Goal: Information Seeking & Learning: Check status

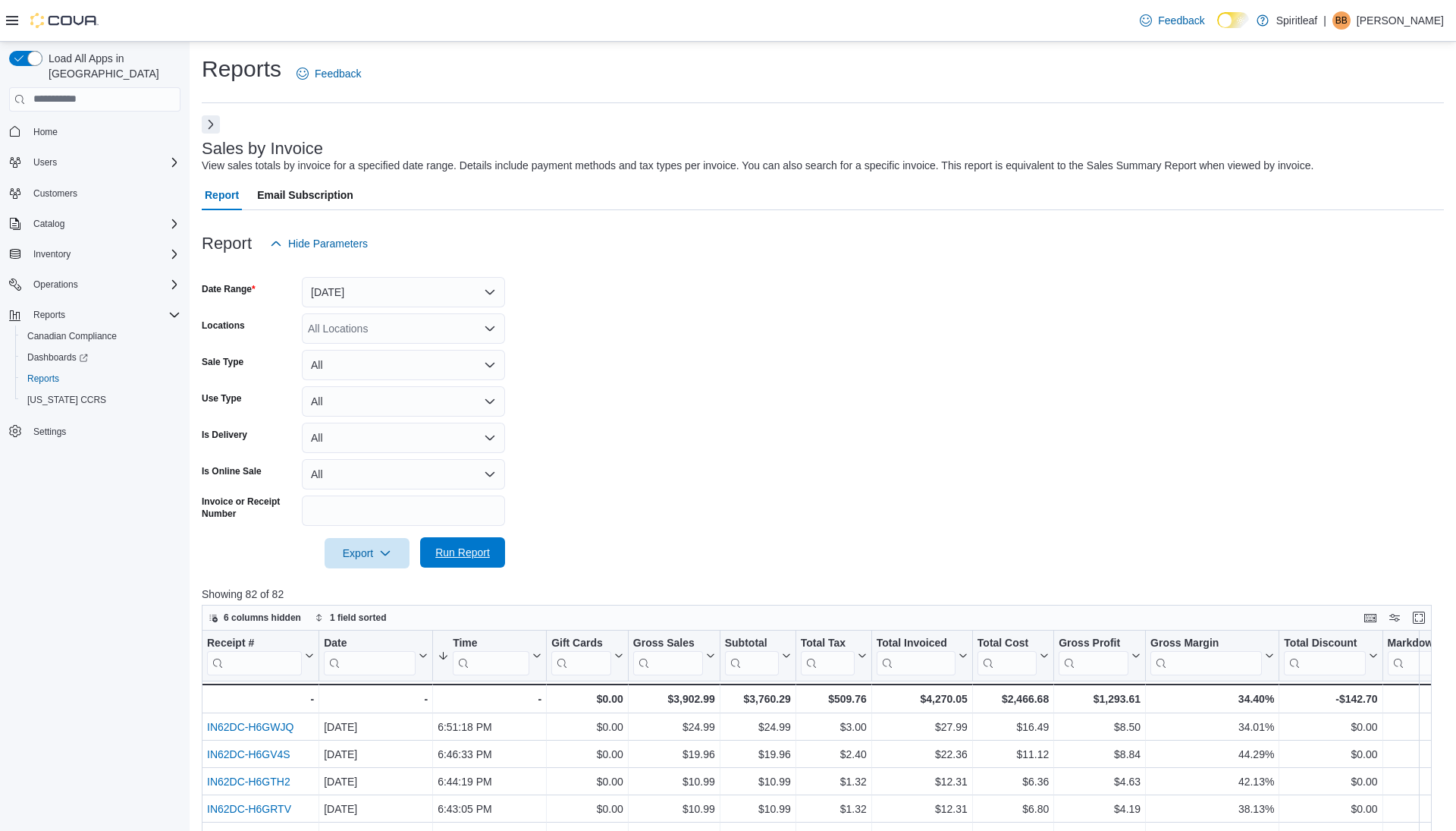
click at [445, 556] on span "Run Report" at bounding box center [463, 553] width 54 height 15
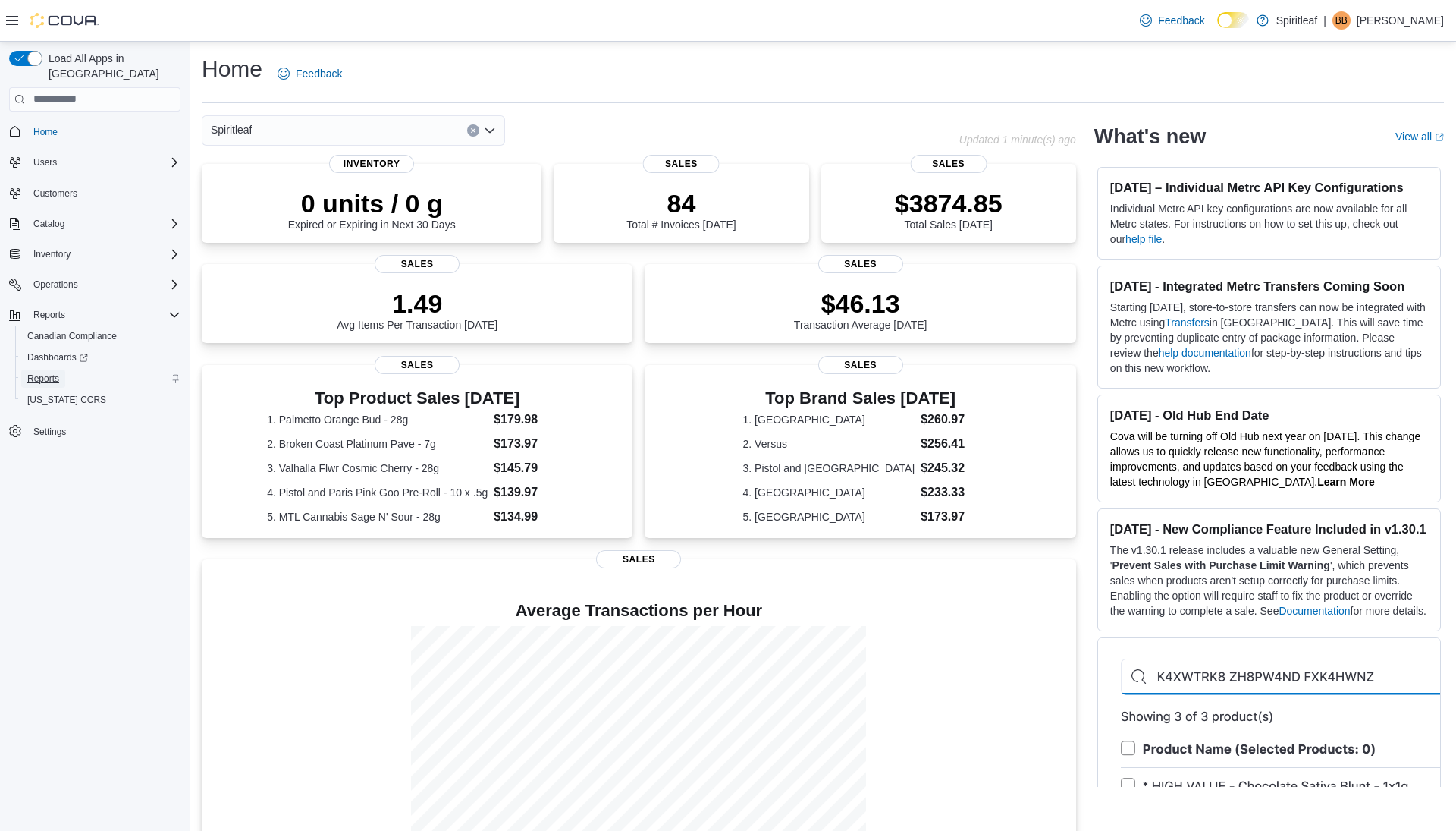
click at [46, 373] on span "Reports" at bounding box center [43, 378] width 32 height 12
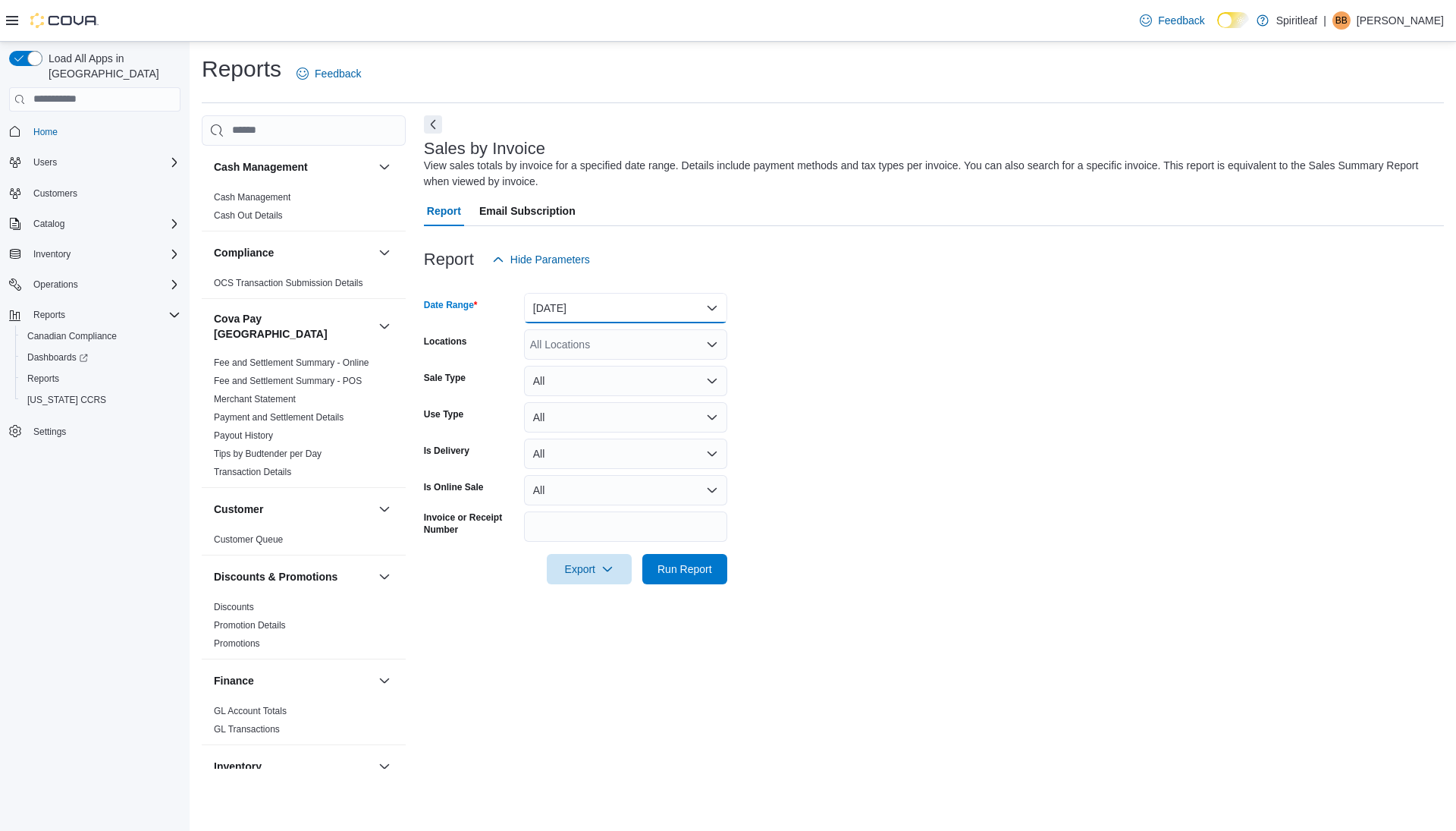
click at [641, 314] on button "[DATE]" at bounding box center [625, 308] width 203 height 30
click at [596, 375] on span "[DATE]" at bounding box center [635, 368] width 173 height 18
click at [677, 578] on span "Run Report" at bounding box center [684, 569] width 66 height 30
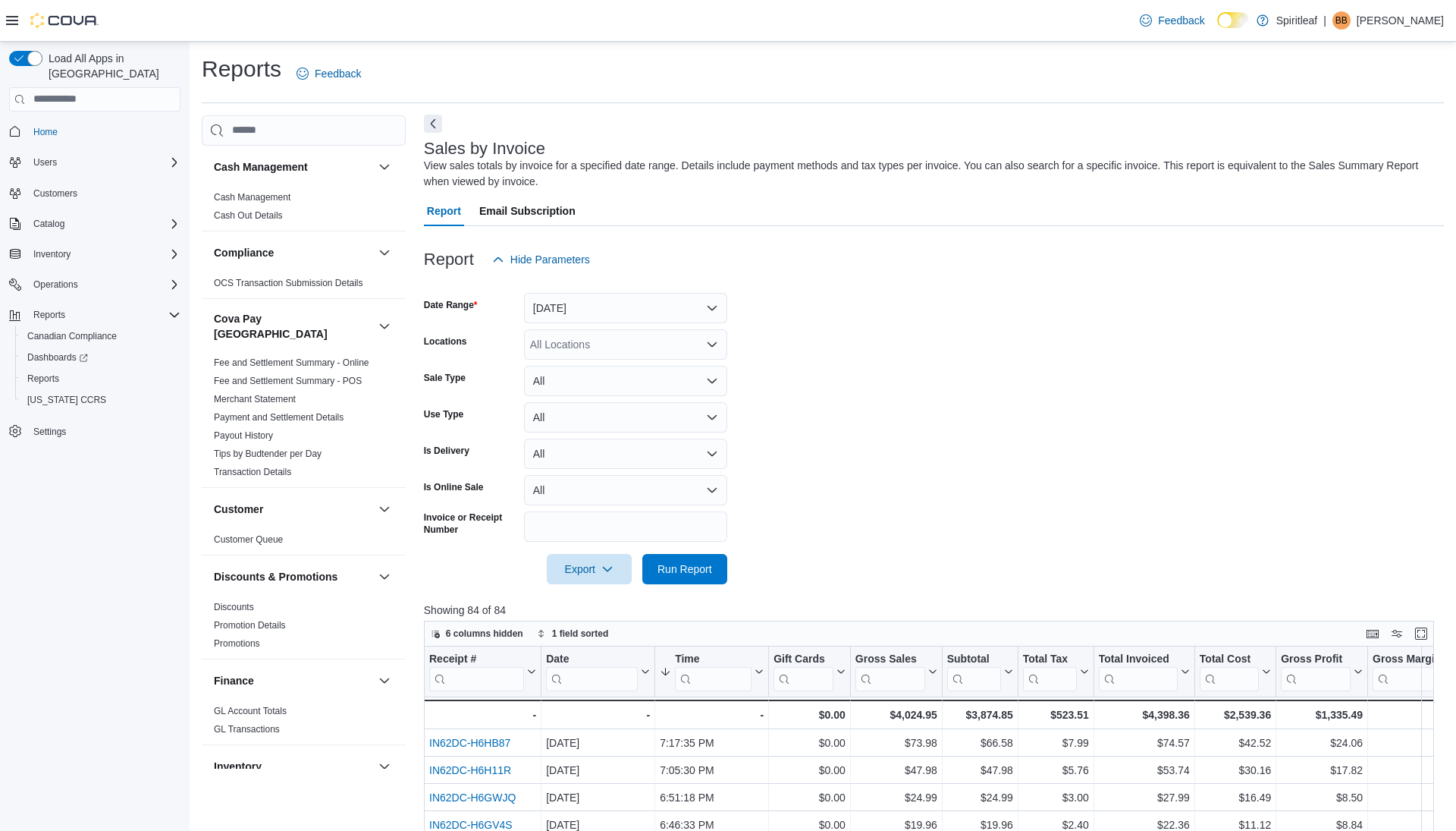
click at [436, 122] on button "Next" at bounding box center [433, 123] width 18 height 18
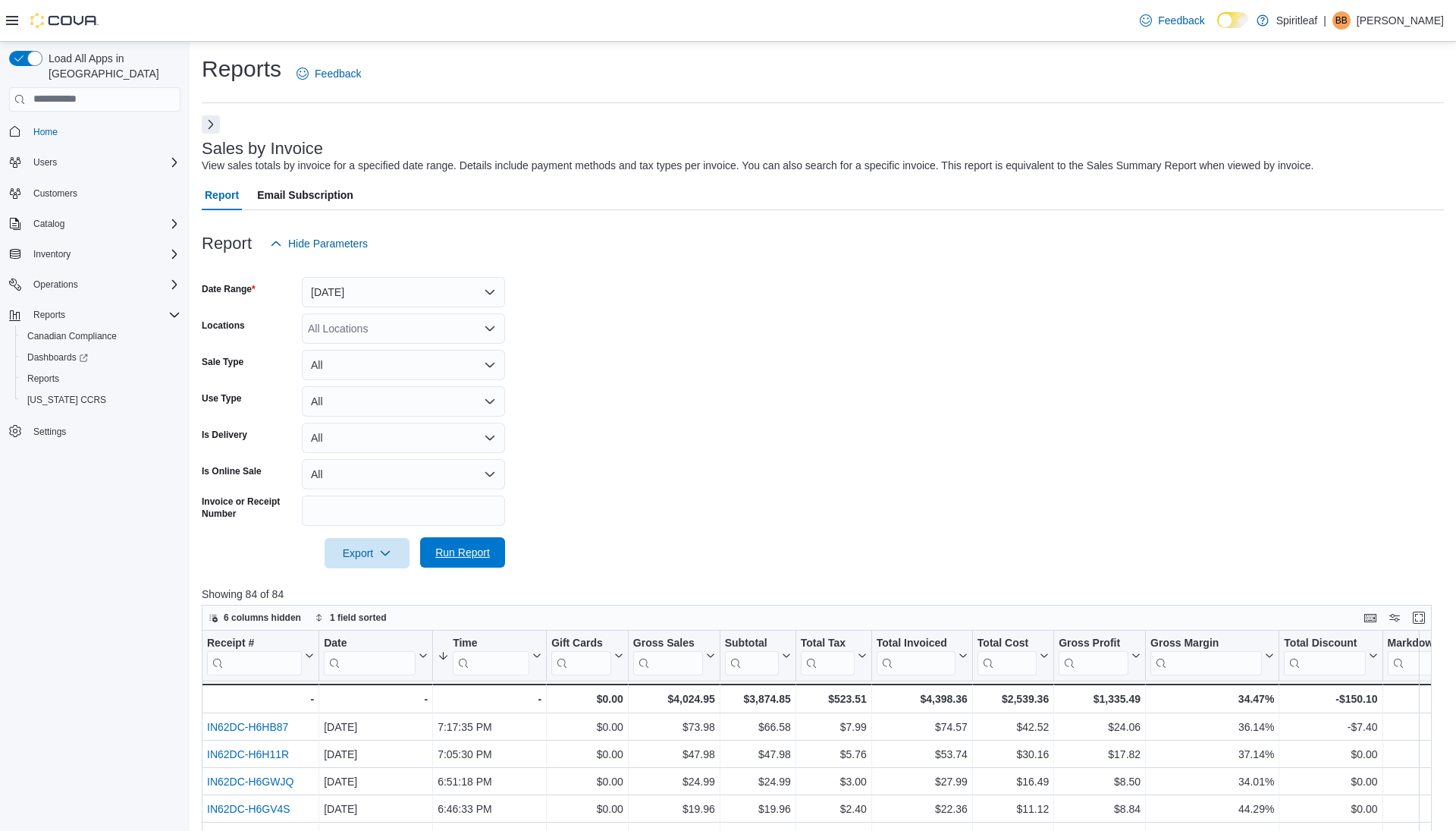
click at [451, 546] on span "Run Report" at bounding box center [463, 553] width 54 height 15
drag, startPoint x: 458, startPoint y: 553, endPoint x: 345, endPoint y: 305, distance: 272.5
click at [458, 552] on span "Run Report" at bounding box center [463, 554] width 54 height 15
click at [208, 126] on button "Next" at bounding box center [211, 123] width 18 height 18
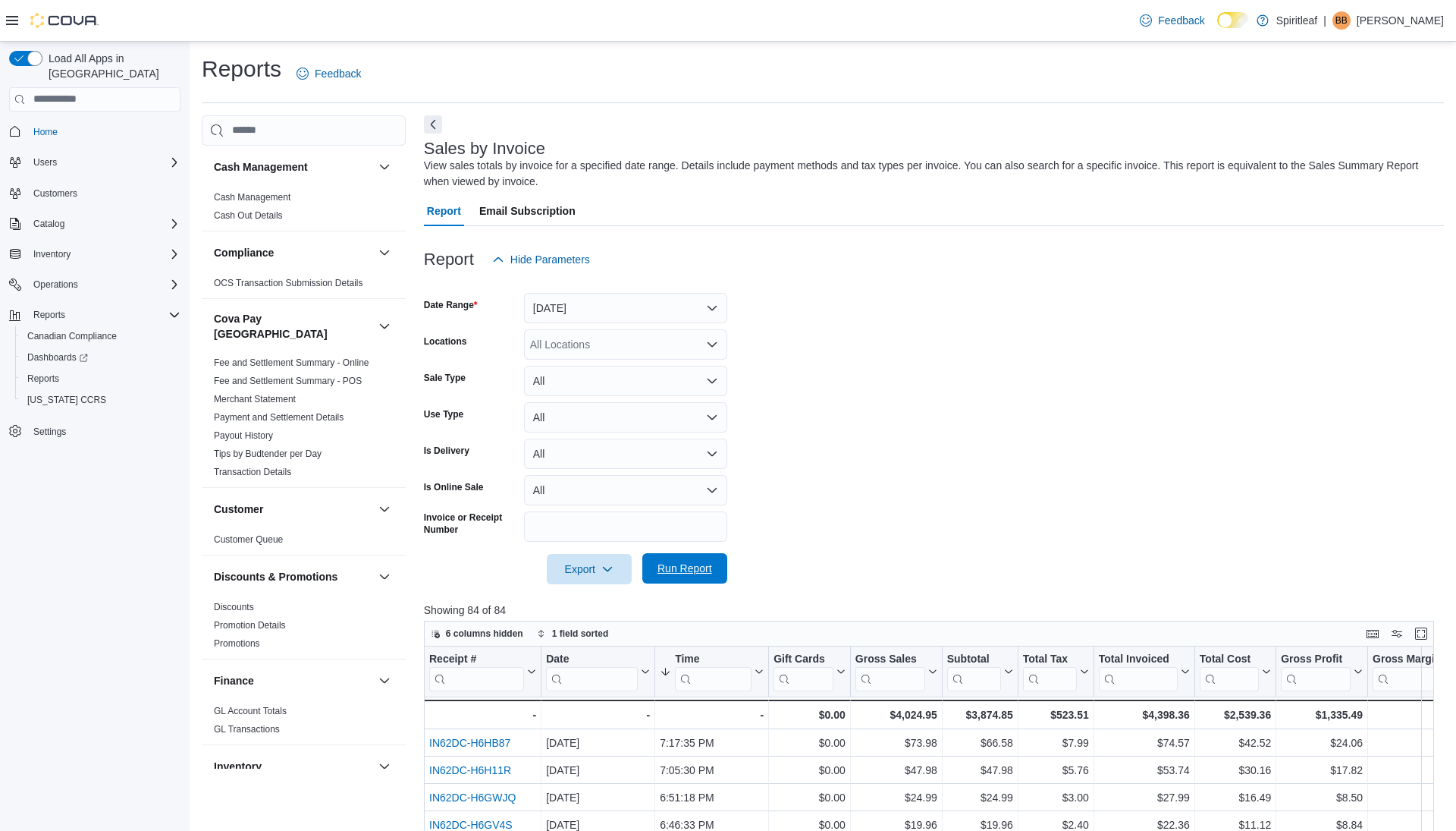
click at [696, 575] on span "Run Report" at bounding box center [684, 569] width 54 height 15
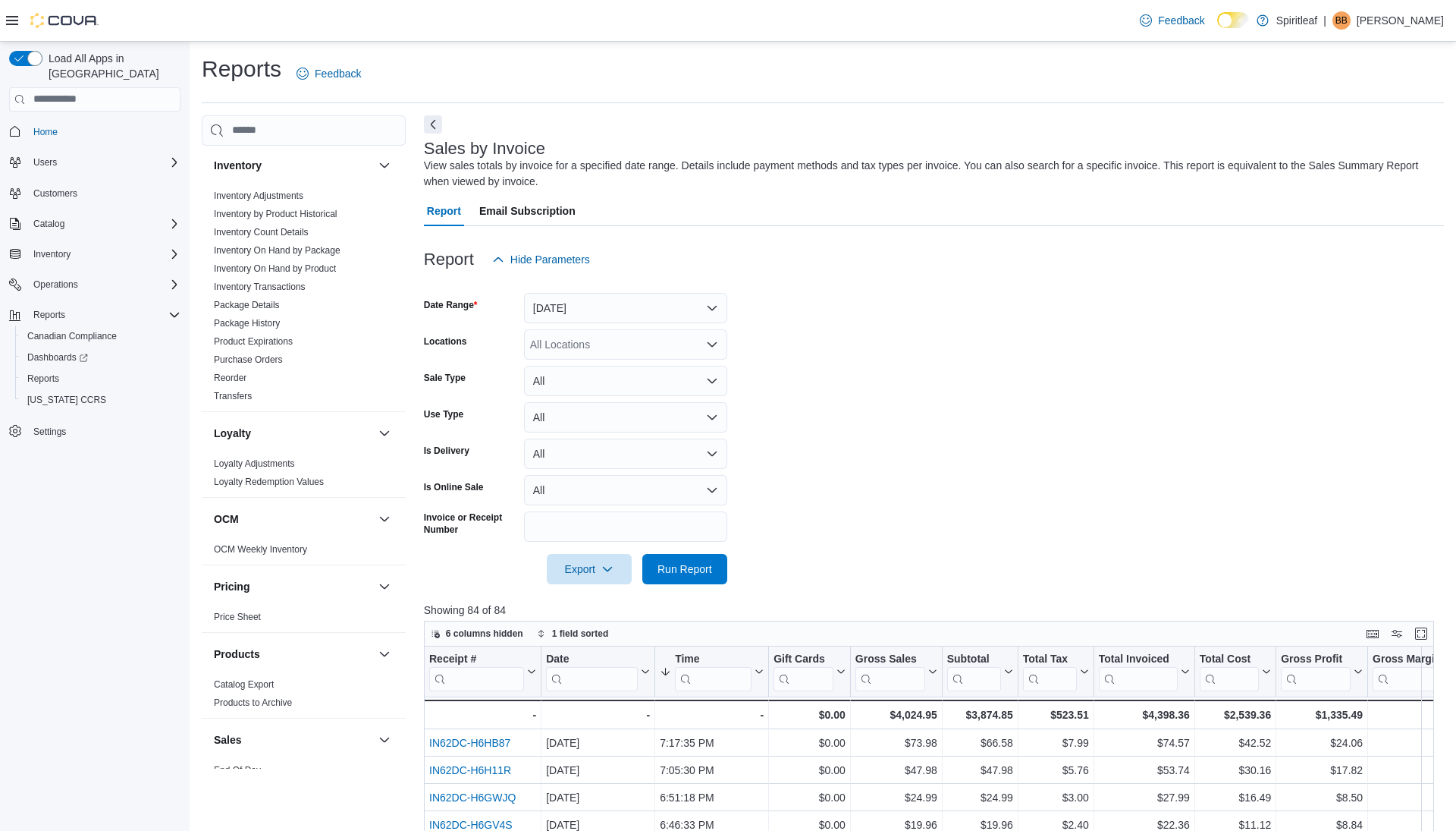
scroll to position [559, 0]
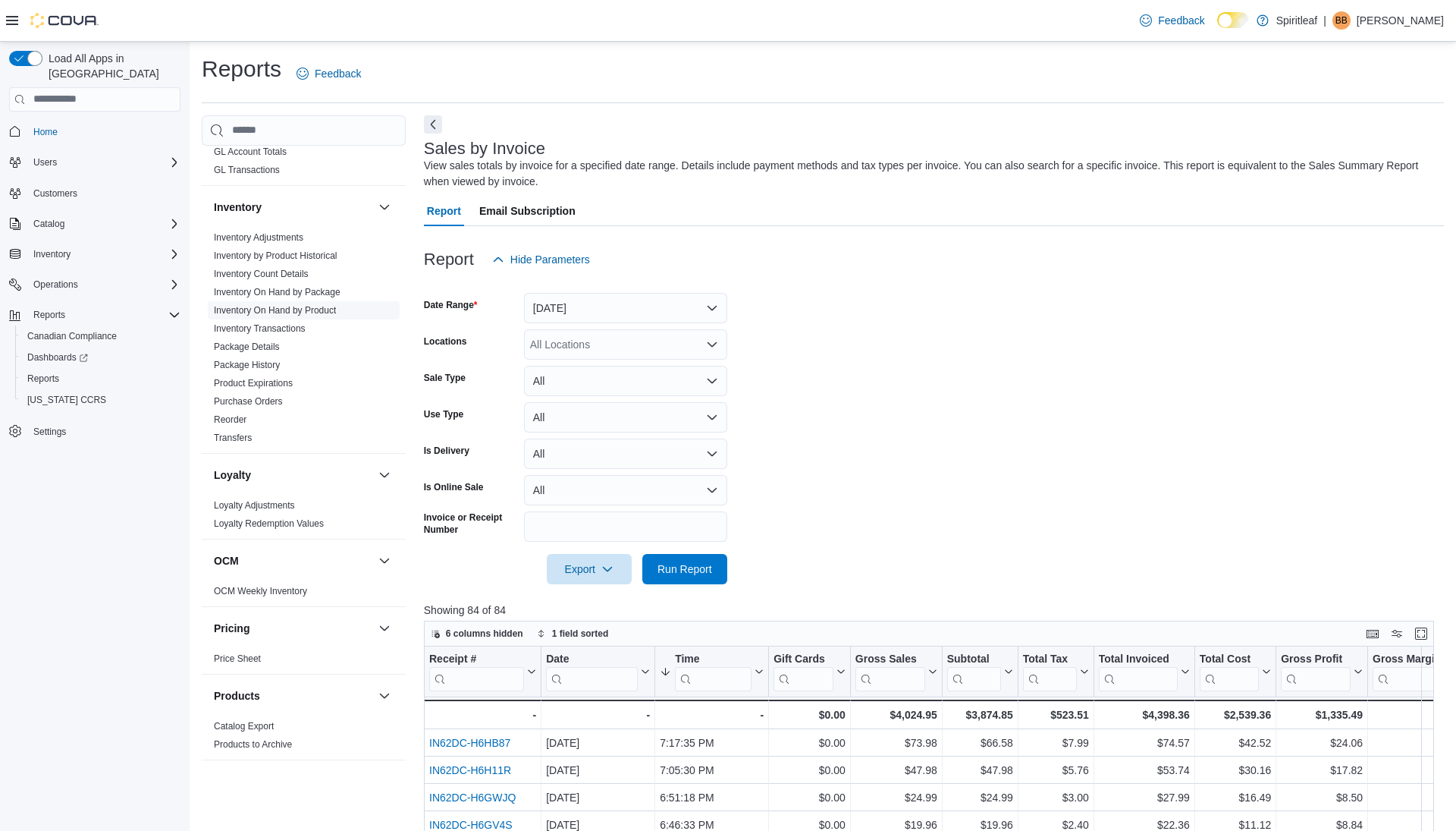
click at [305, 305] on link "Inventory On Hand by Product" at bounding box center [274, 310] width 122 height 10
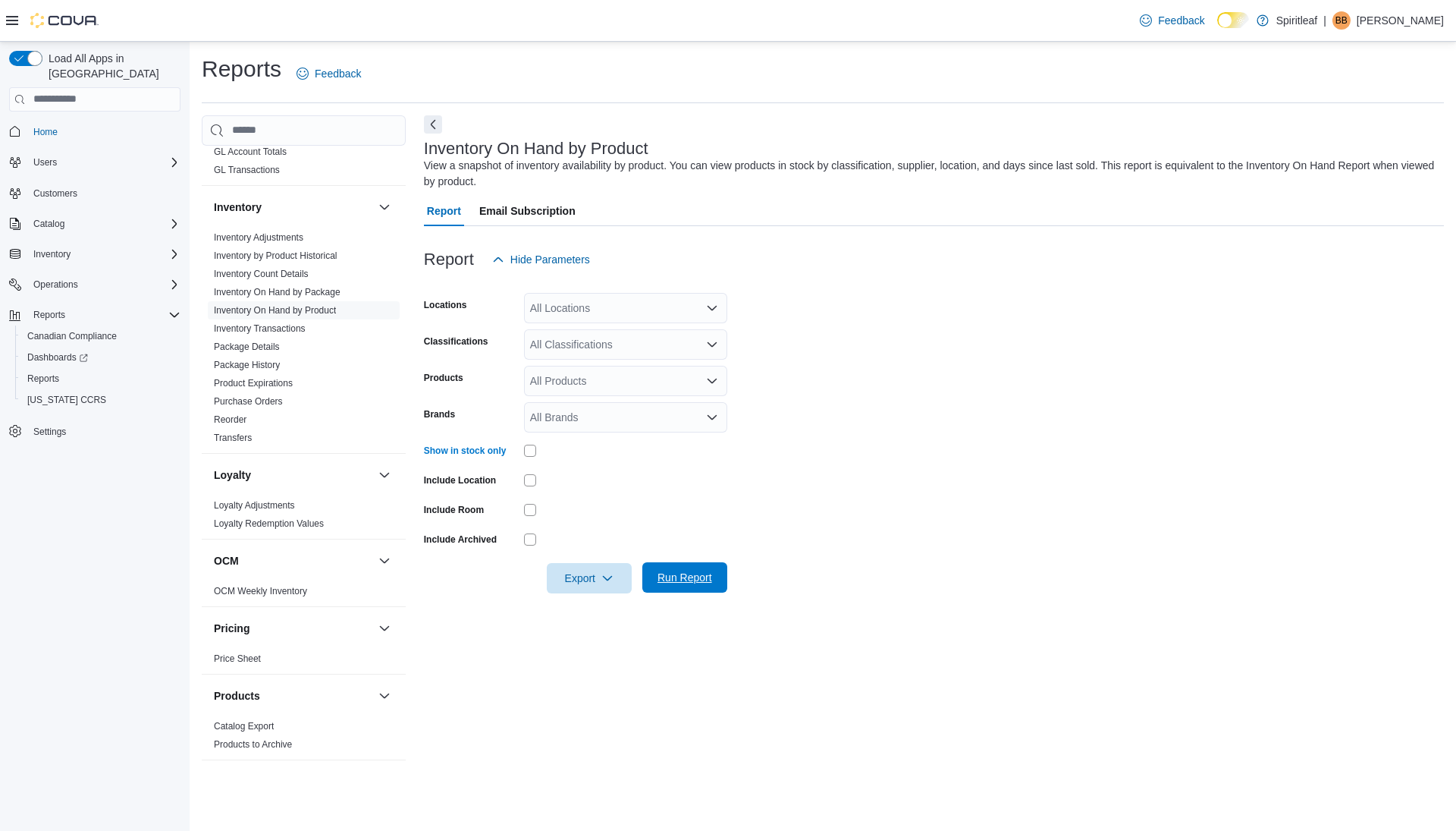
click at [674, 579] on span "Run Report" at bounding box center [684, 577] width 54 height 15
click at [437, 123] on button "Next" at bounding box center [433, 123] width 18 height 18
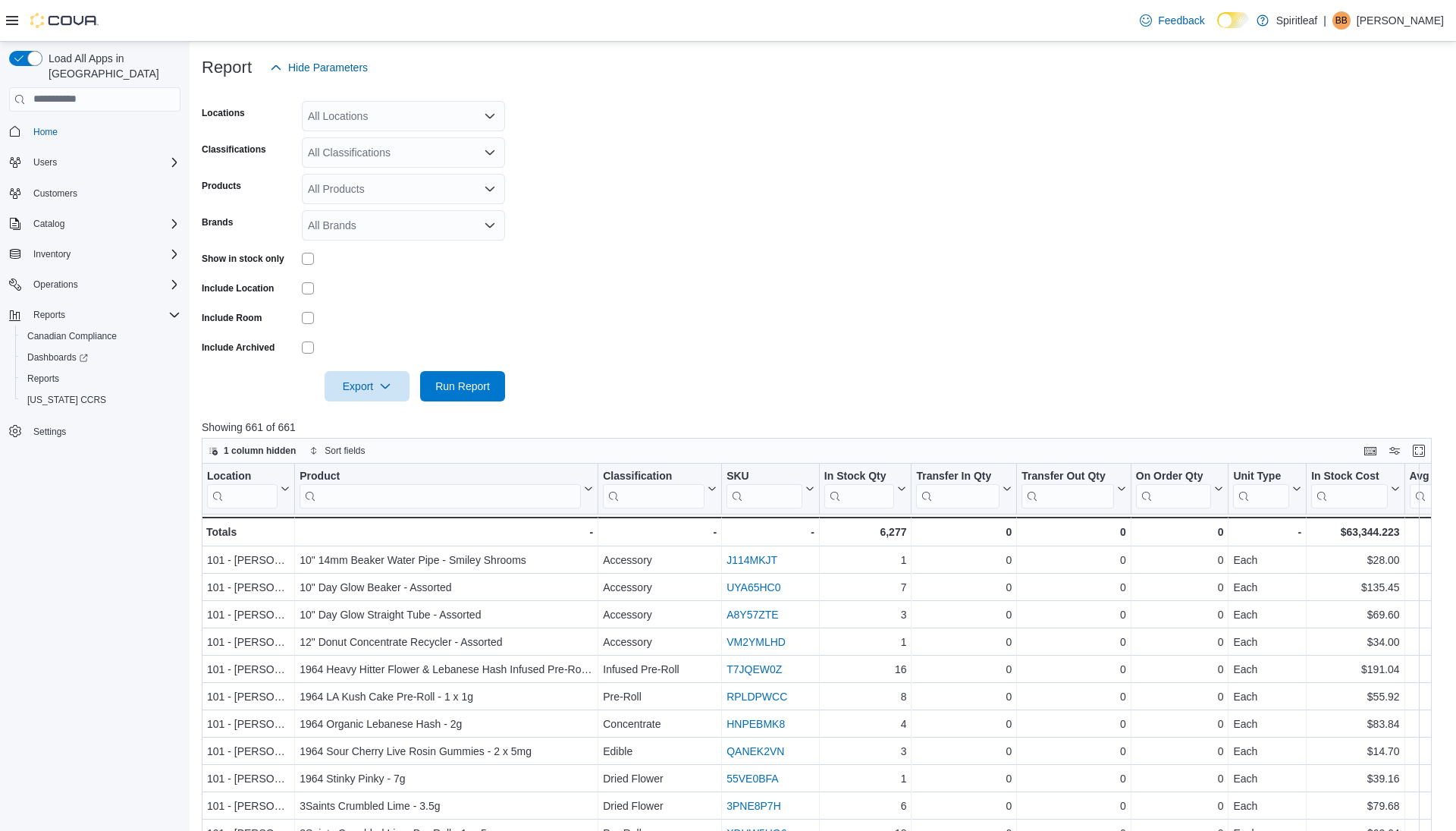
scroll to position [192, 0]
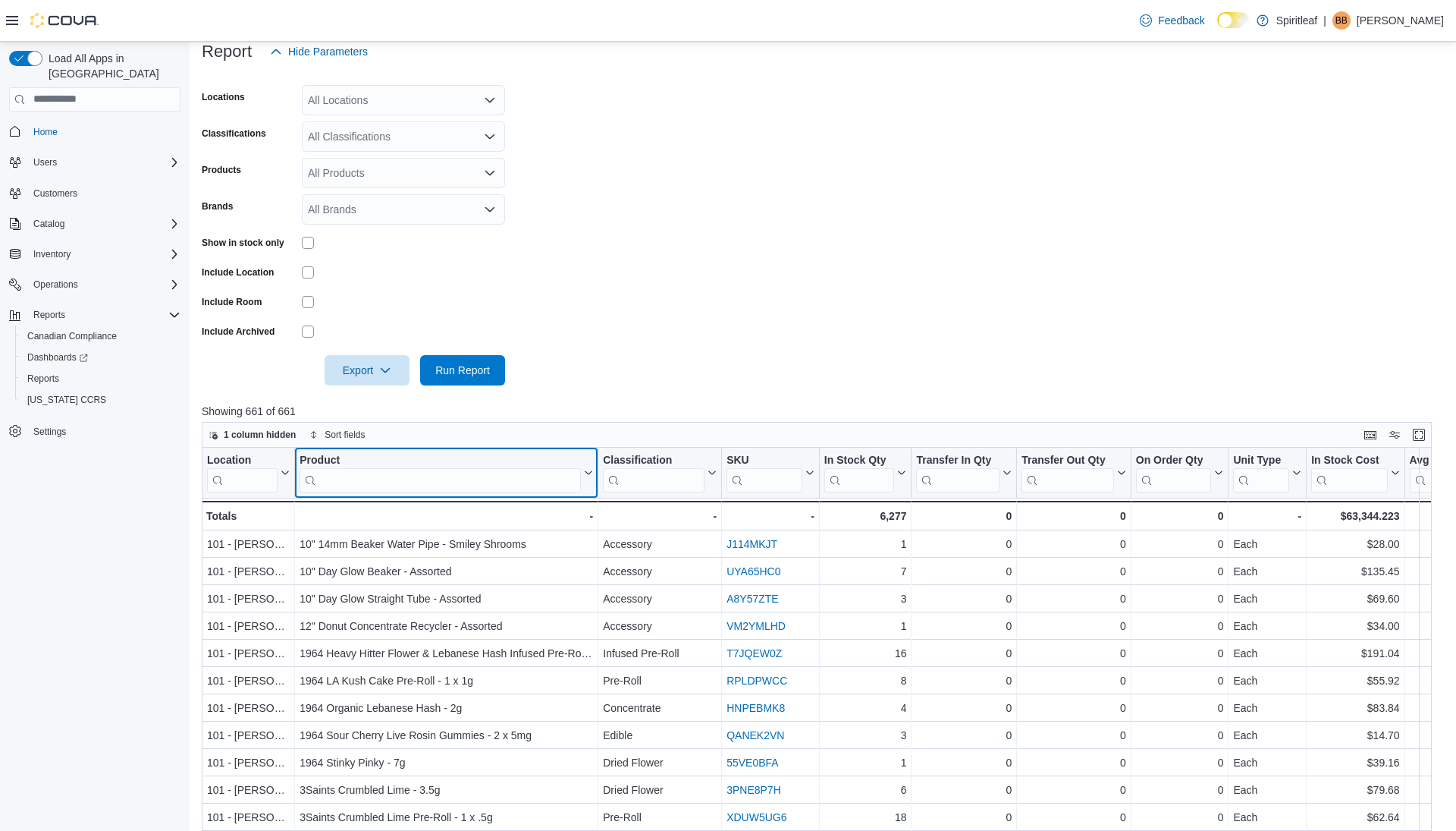
click at [441, 485] on input "search" at bounding box center [440, 480] width 282 height 24
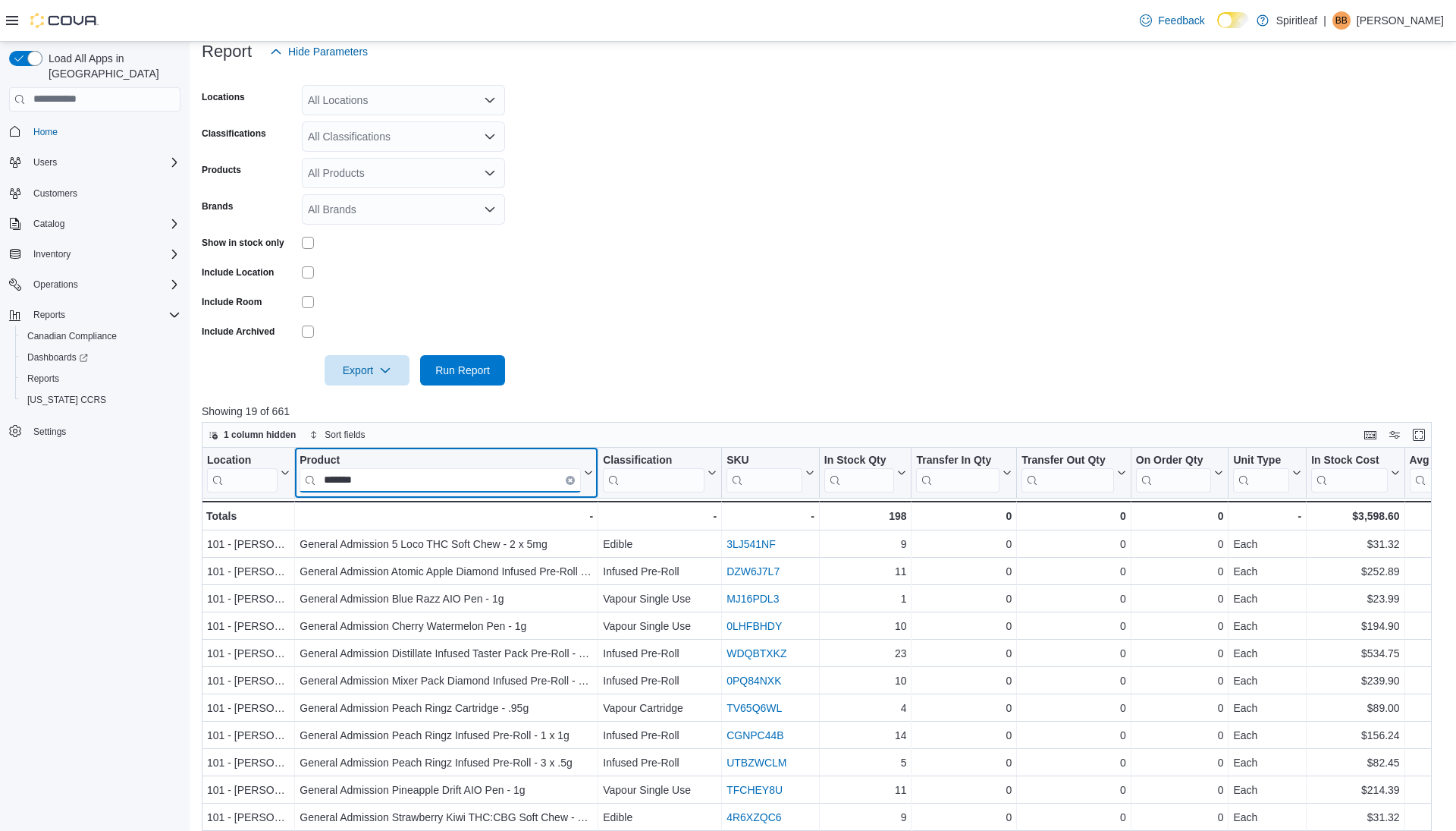
type input "*******"
click at [656, 484] on input "search" at bounding box center [654, 480] width 102 height 24
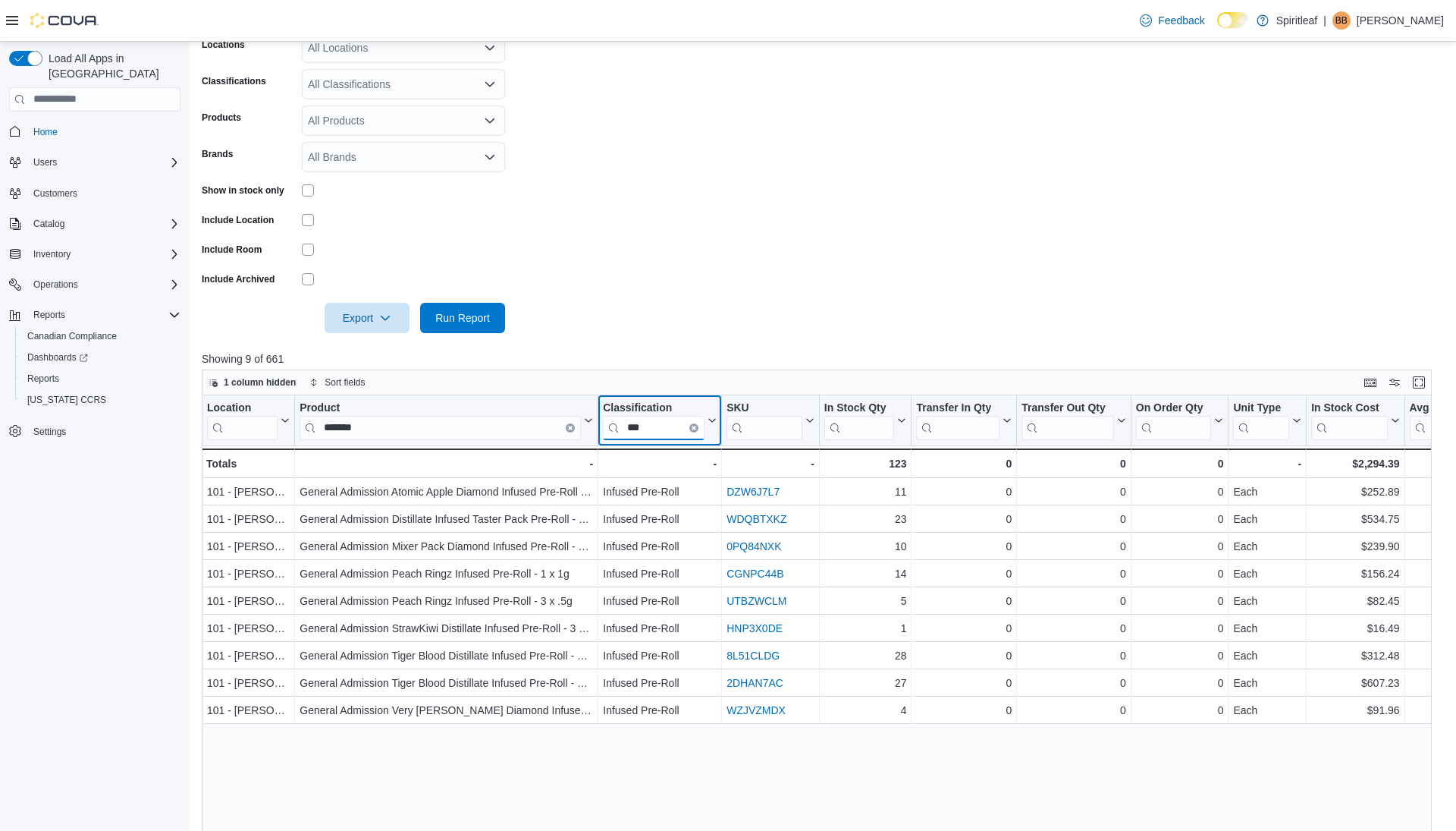
scroll to position [278, 0]
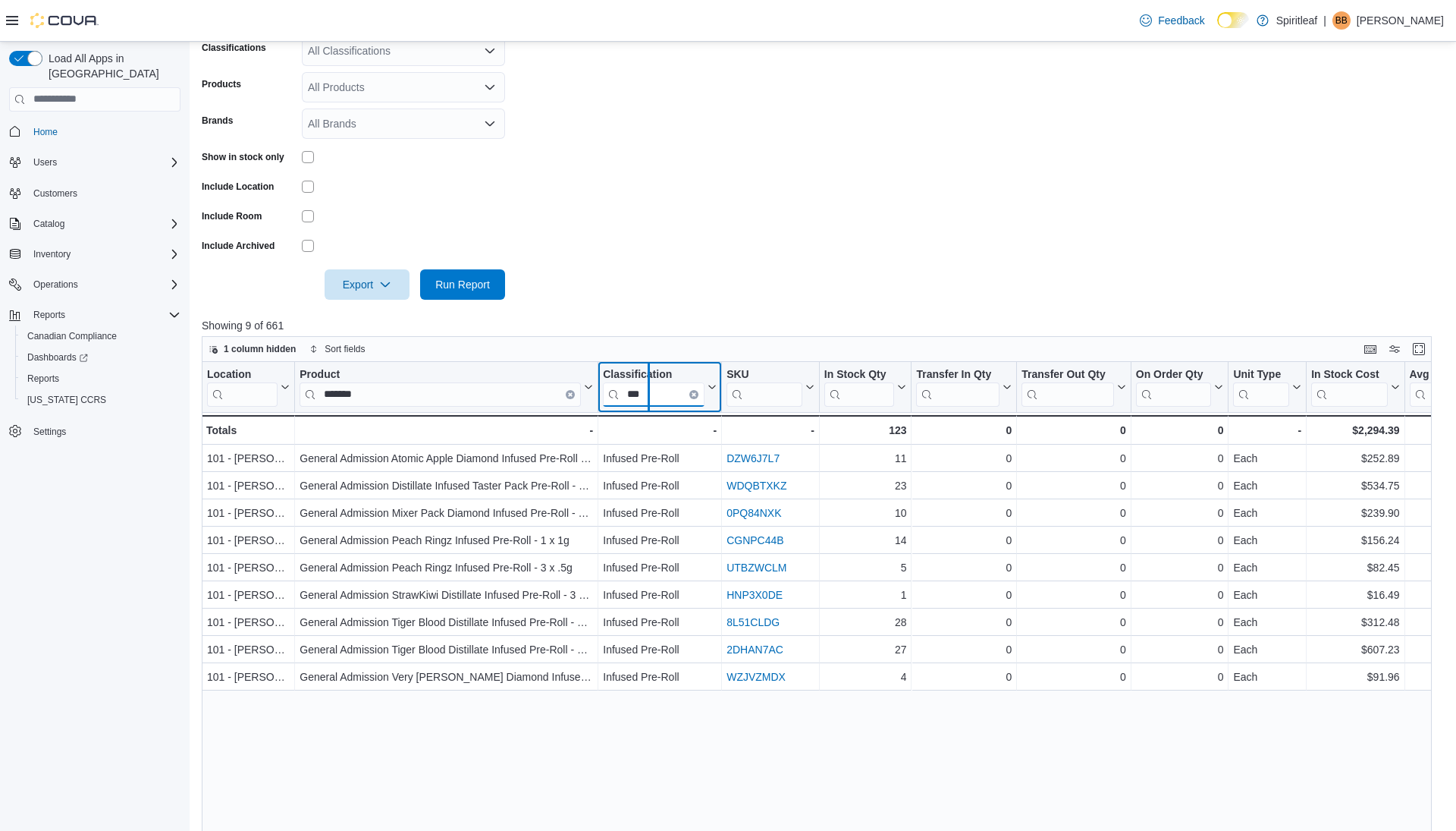
drag, startPoint x: 596, startPoint y: 388, endPoint x: 657, endPoint y: 390, distance: 61.0
click at [654, 389] on div at bounding box center [648, 386] width 12 height 50
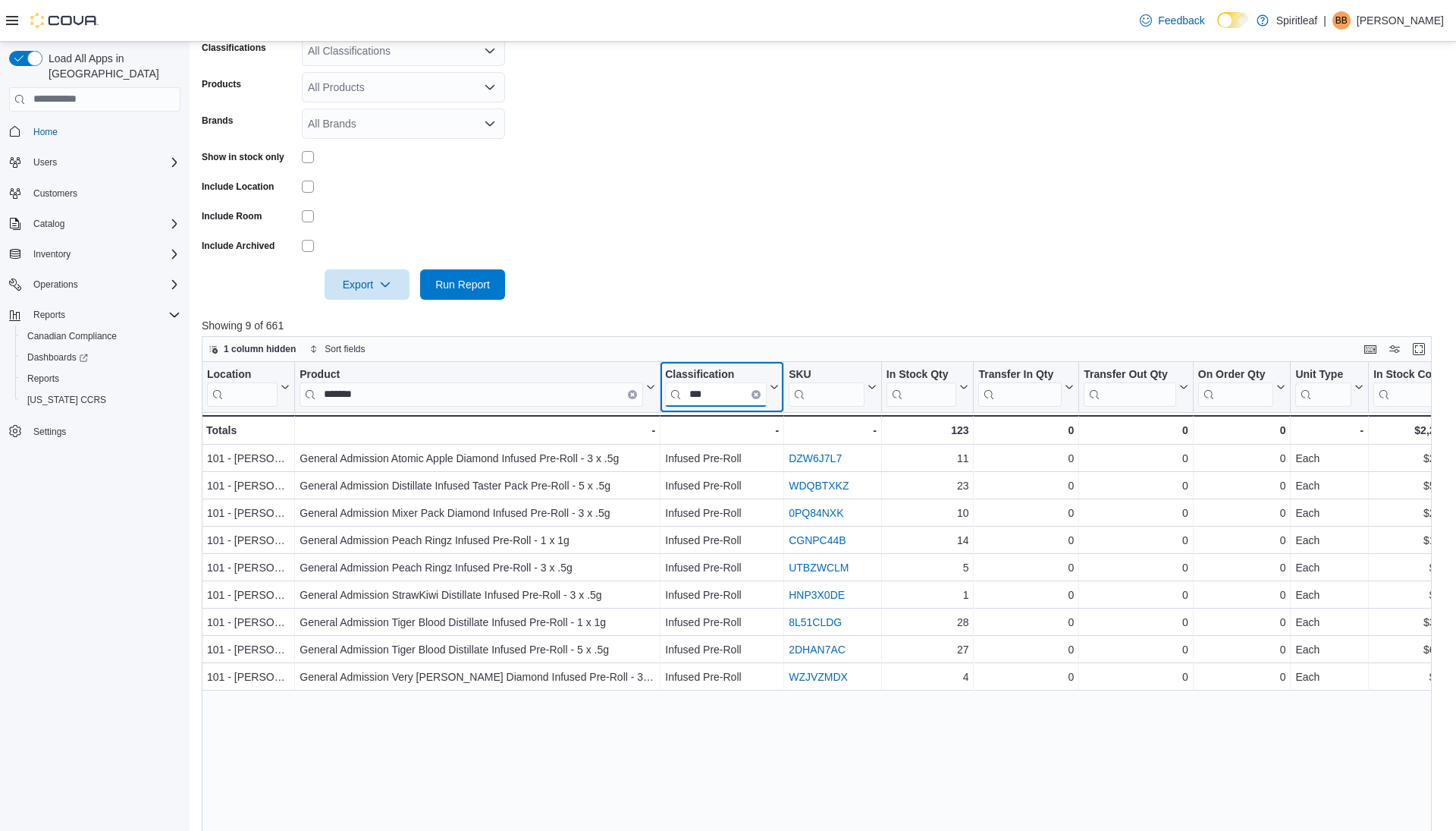
type input "***"
click at [446, 408] on div "Product ******* Click to view column header actions" at bounding box center [478, 387] width 365 height 51
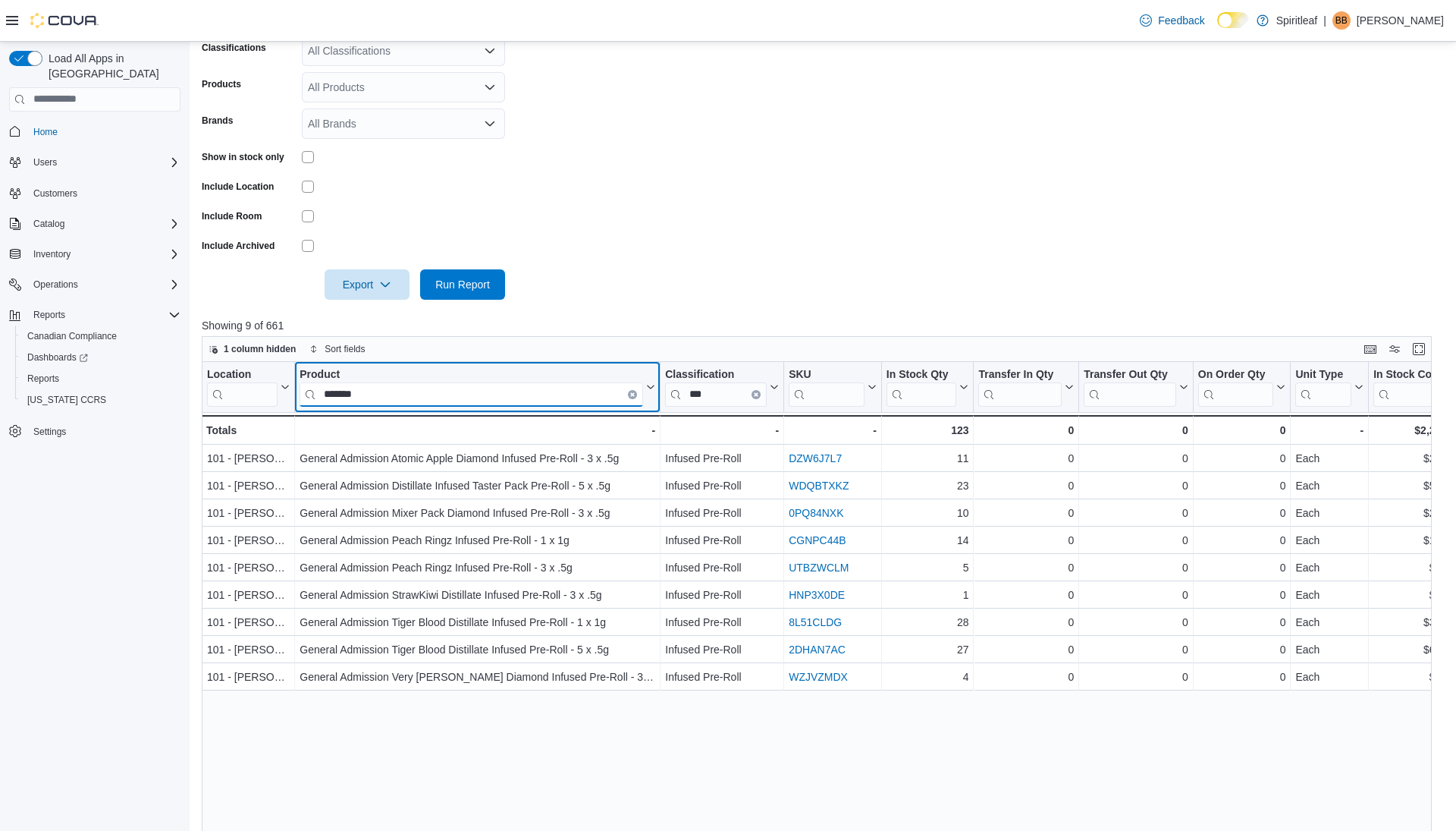
click at [446, 398] on input "*******" at bounding box center [471, 394] width 344 height 24
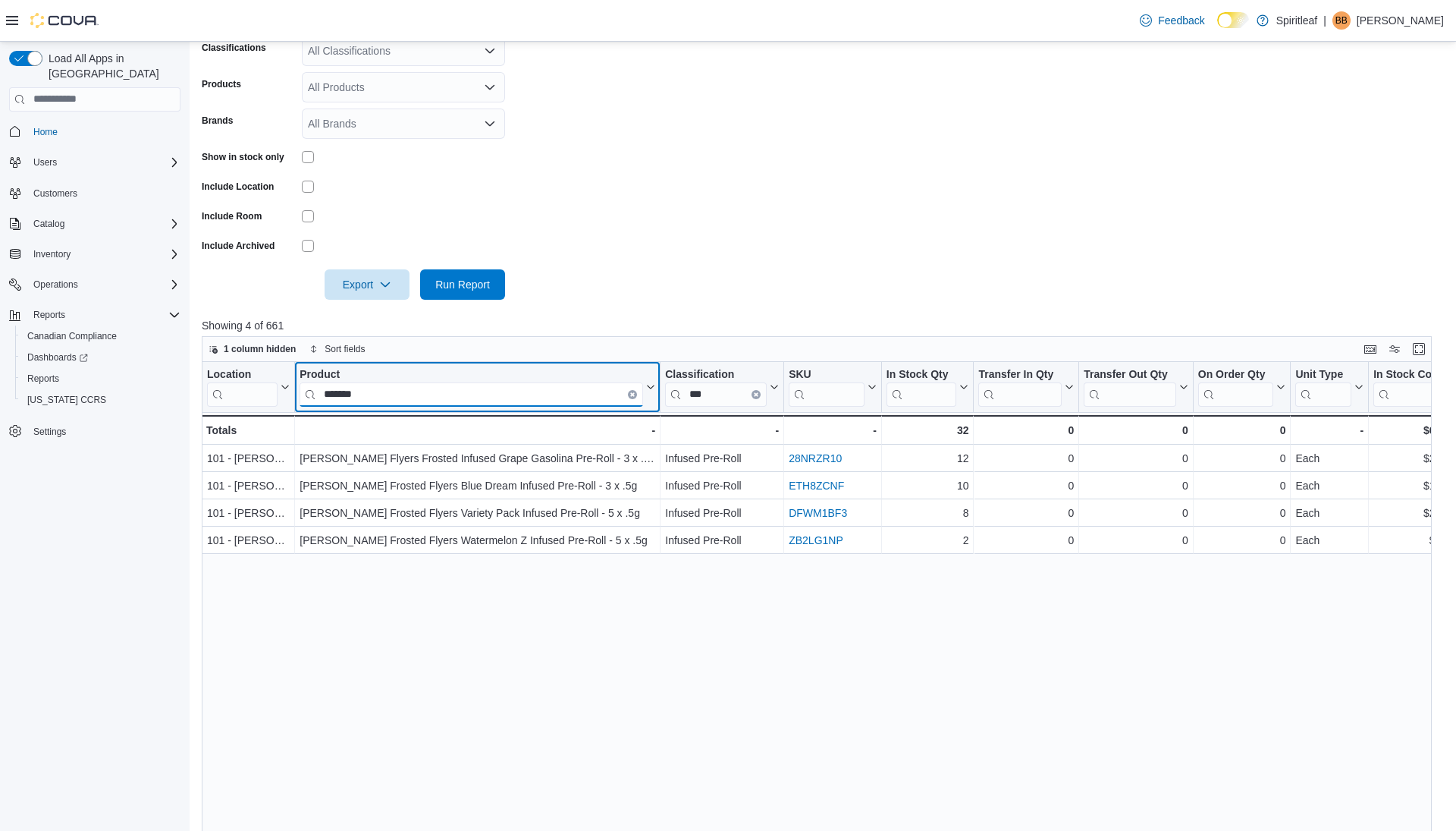
type input "*******"
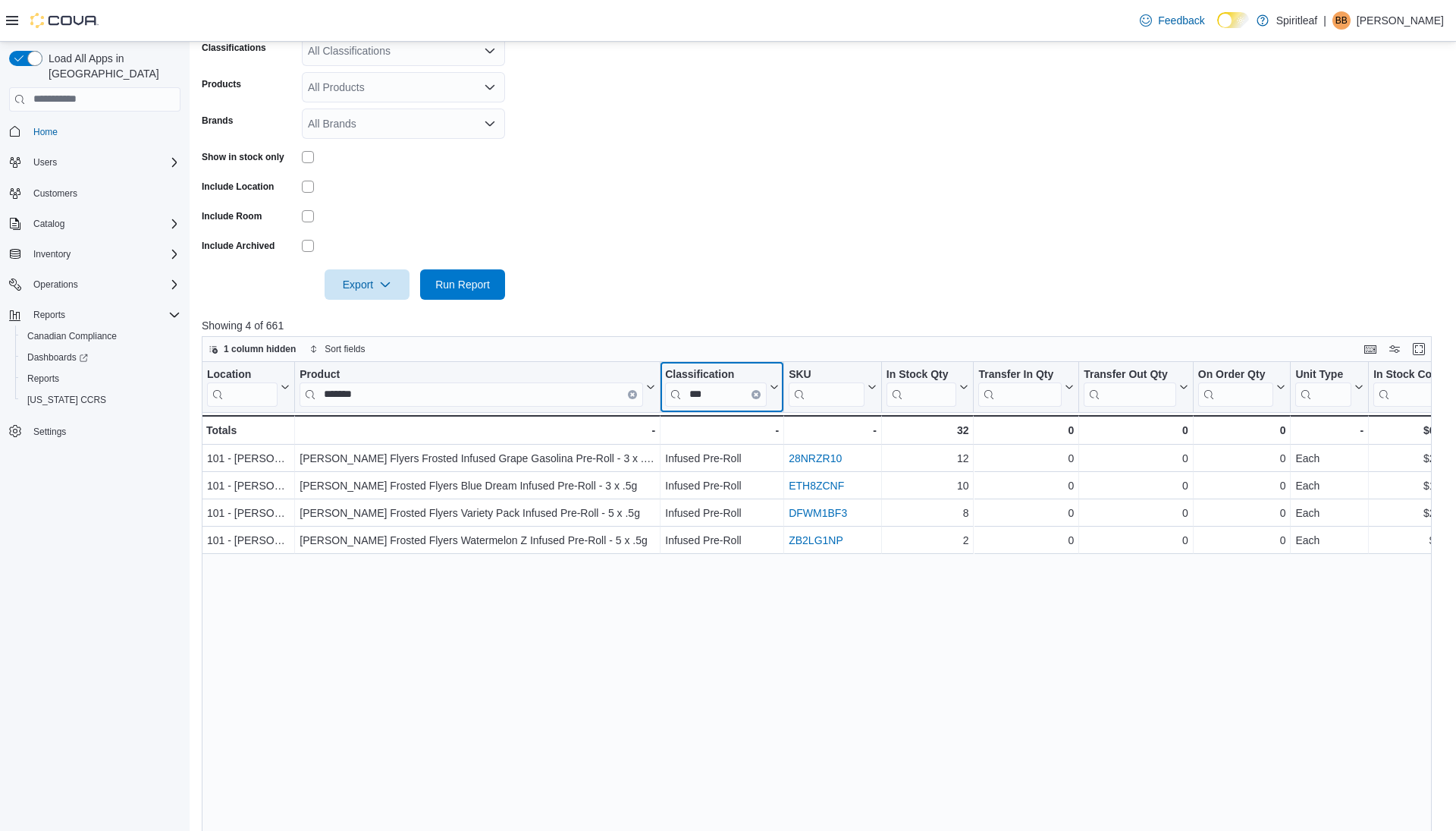
drag, startPoint x: 721, startPoint y: 395, endPoint x: 653, endPoint y: 390, distance: 68.2
click at [761, 391] on input "***" at bounding box center [716, 394] width 102 height 24
click at [760, 392] on button "Clear input" at bounding box center [757, 394] width 9 height 9
click at [727, 392] on input "search" at bounding box center [716, 394] width 102 height 24
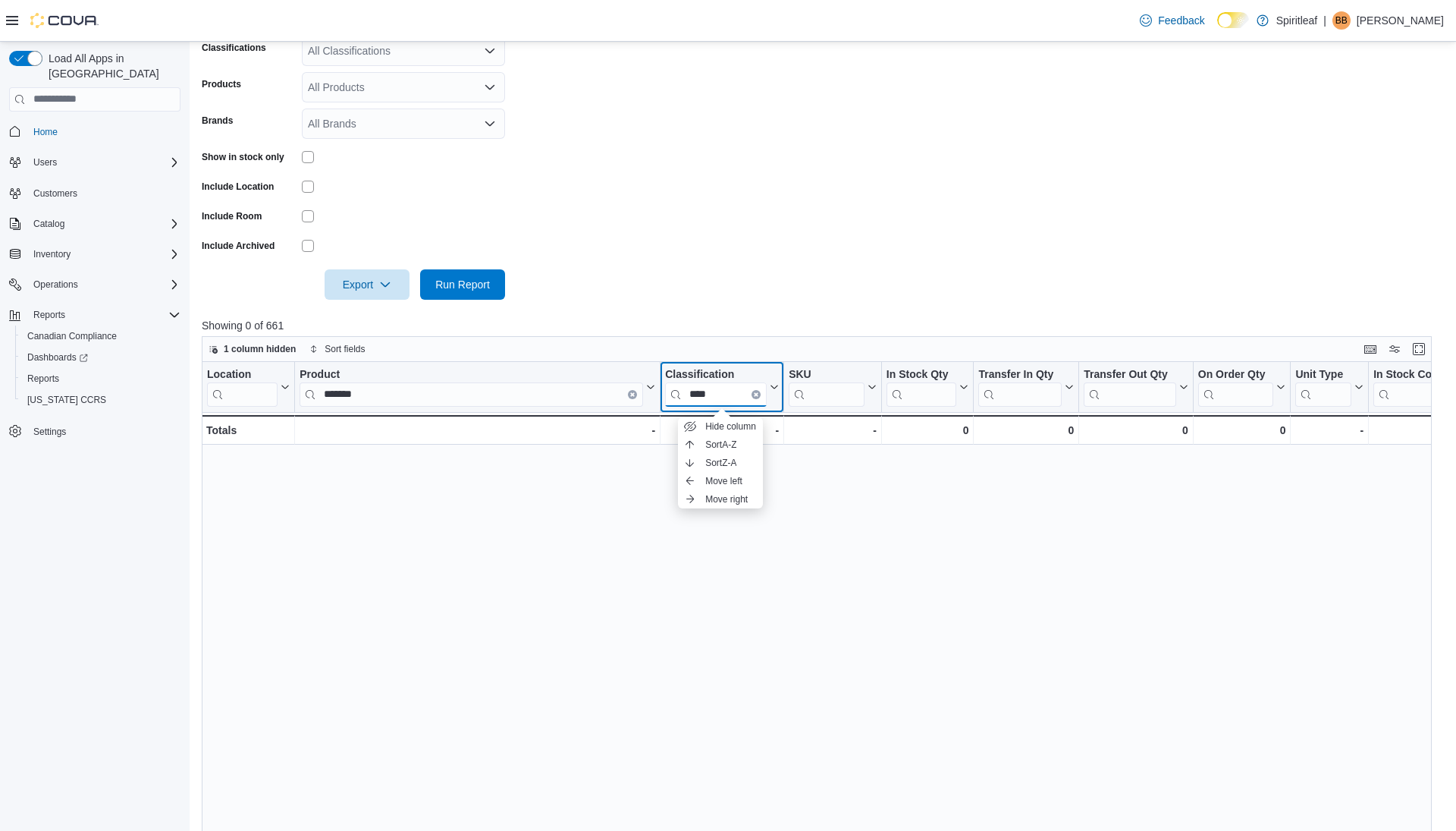
type input "****"
click at [636, 393] on button "Clear input" at bounding box center [633, 394] width 9 height 9
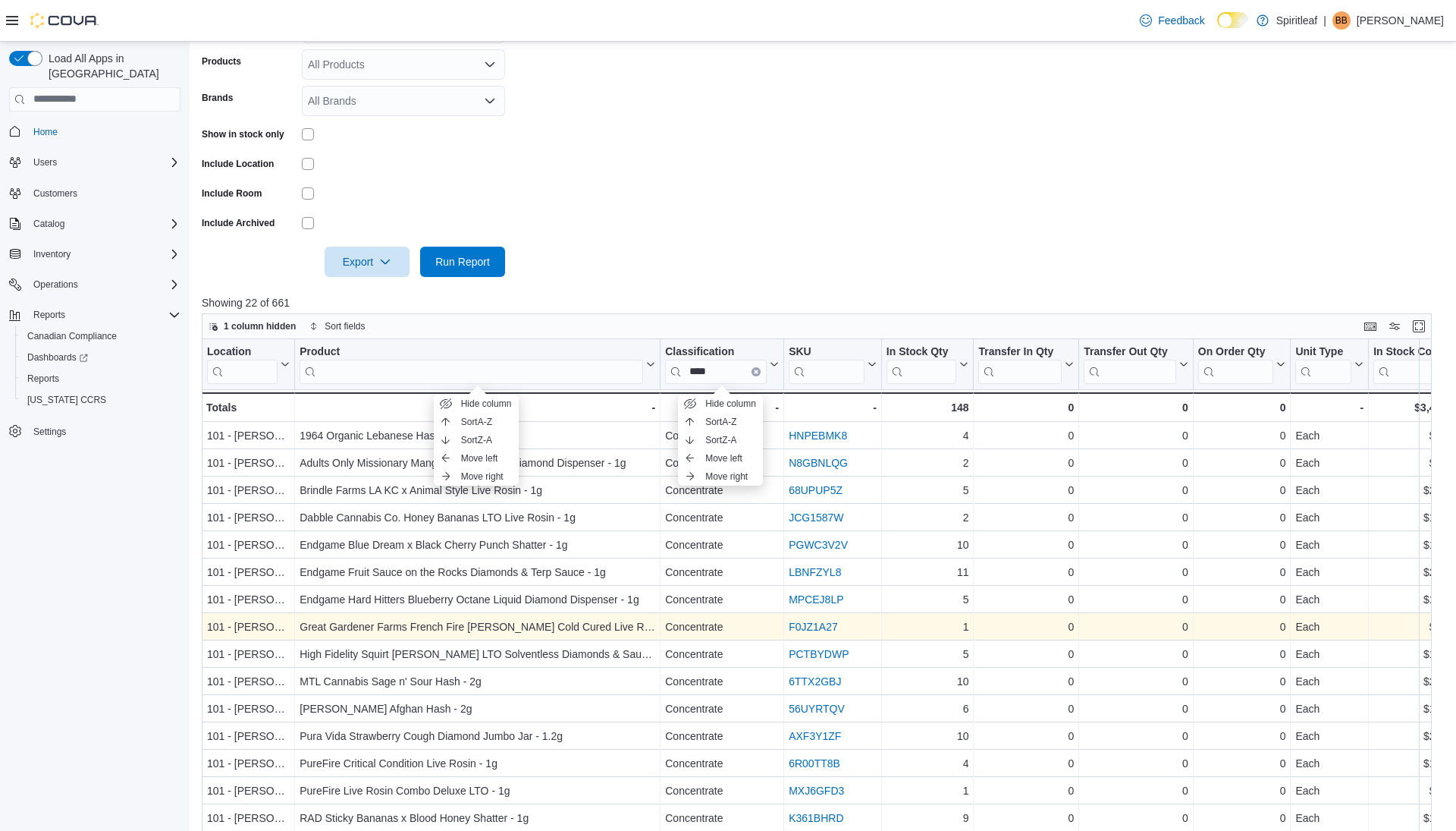
scroll to position [0, 0]
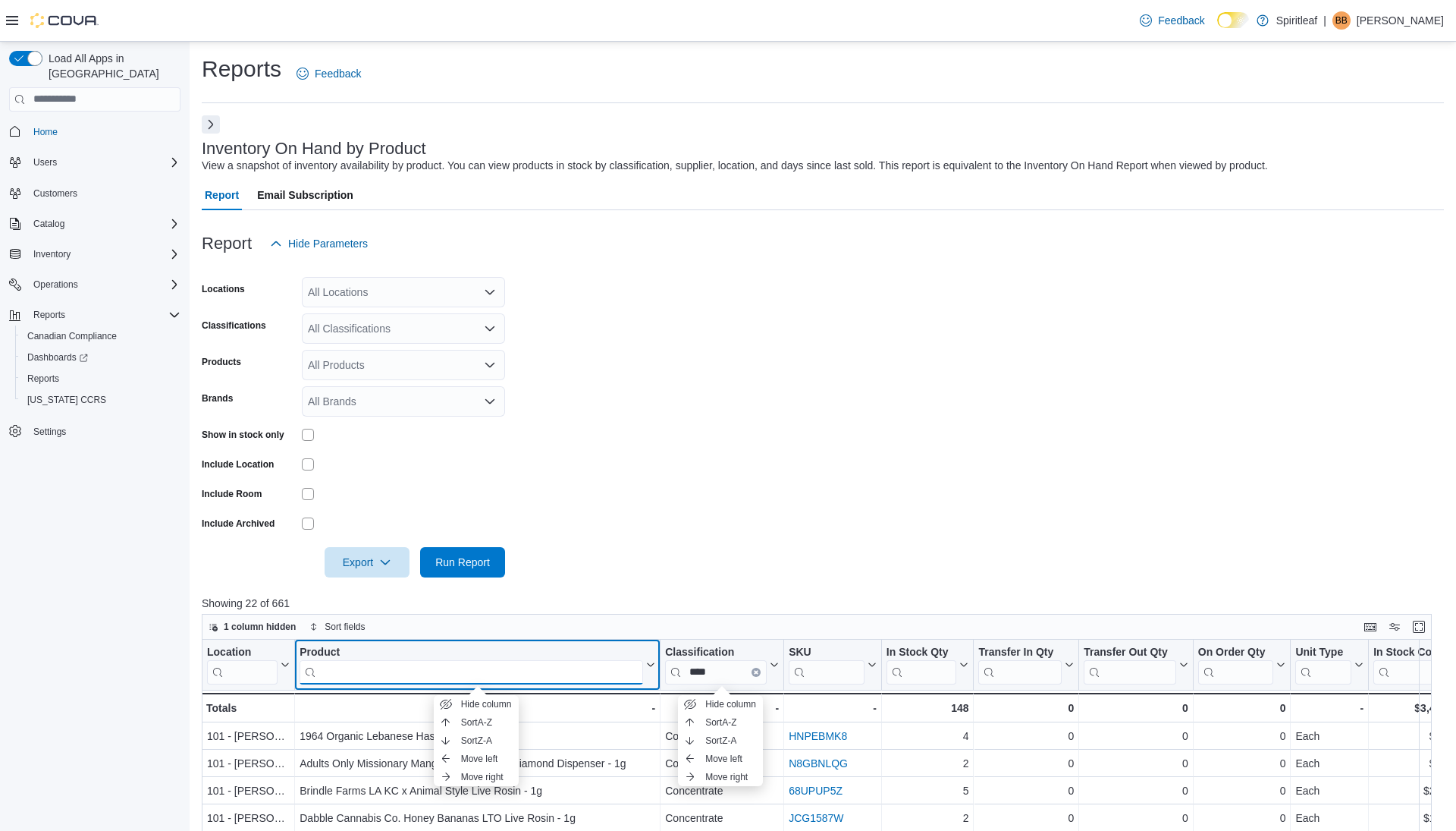
click at [493, 673] on input "search" at bounding box center [471, 672] width 344 height 24
type input "***"
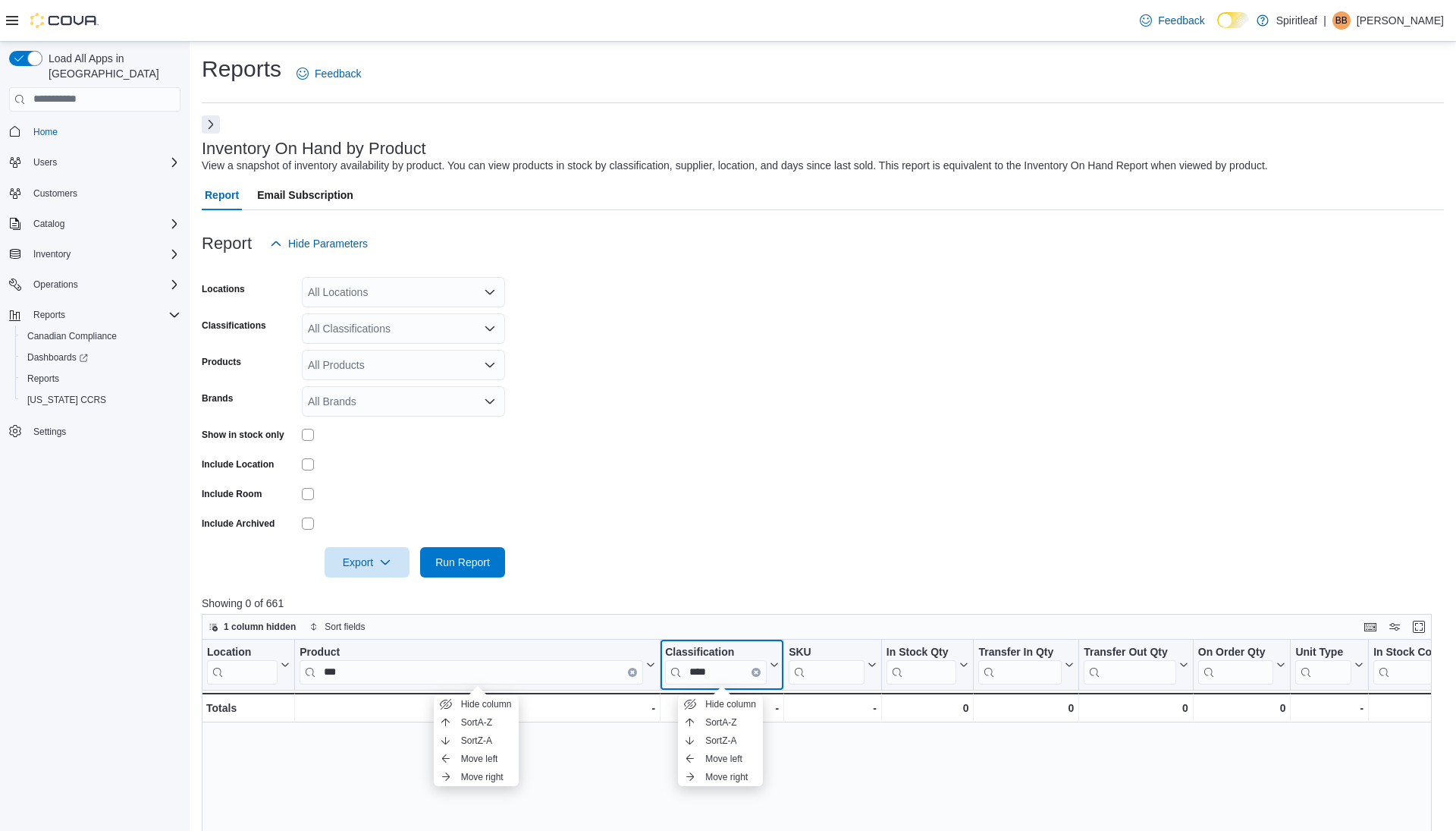
click at [723, 674] on input "****" at bounding box center [716, 672] width 102 height 24
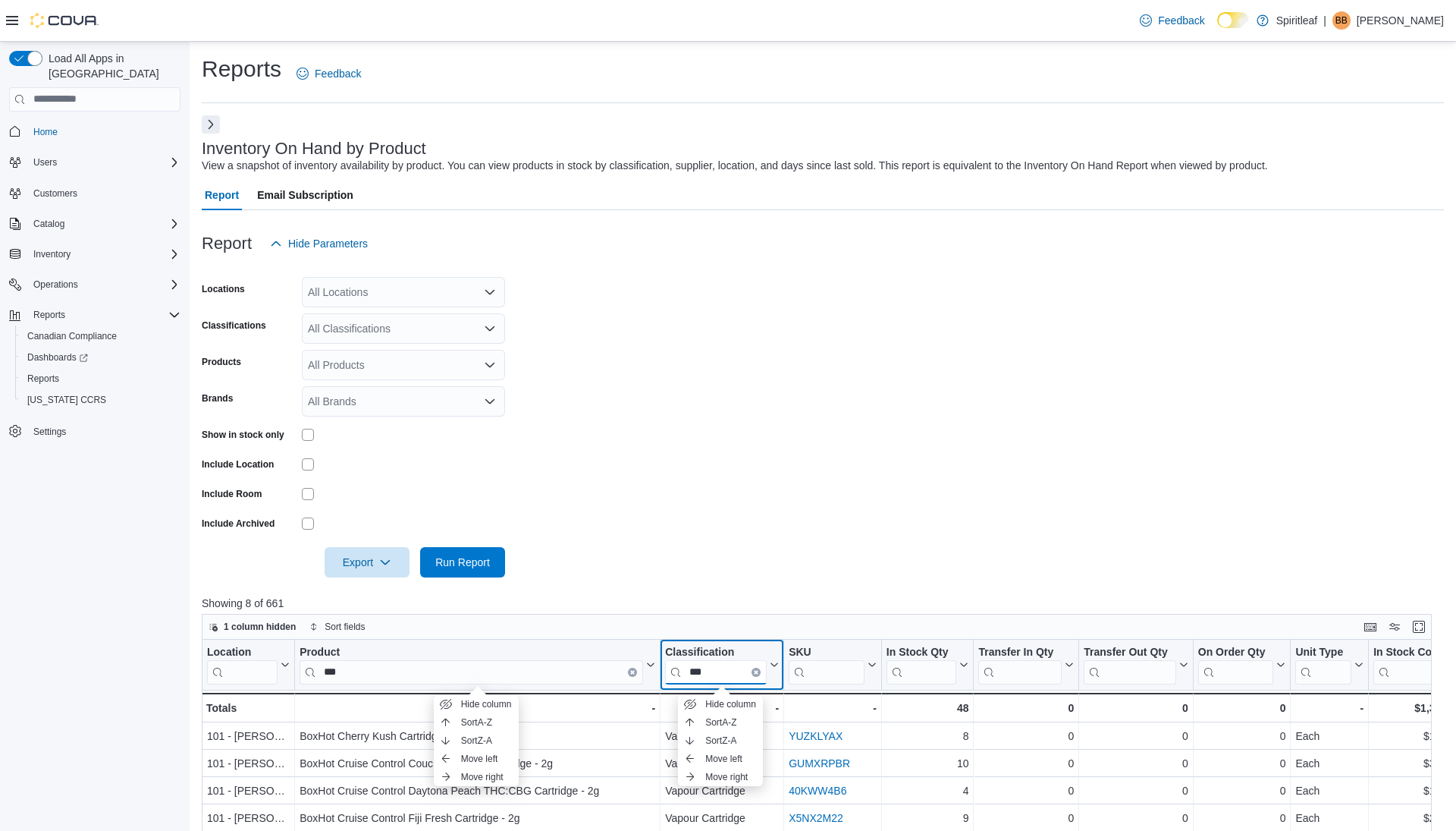
type input "***"
click at [213, 123] on button "Next" at bounding box center [211, 123] width 18 height 18
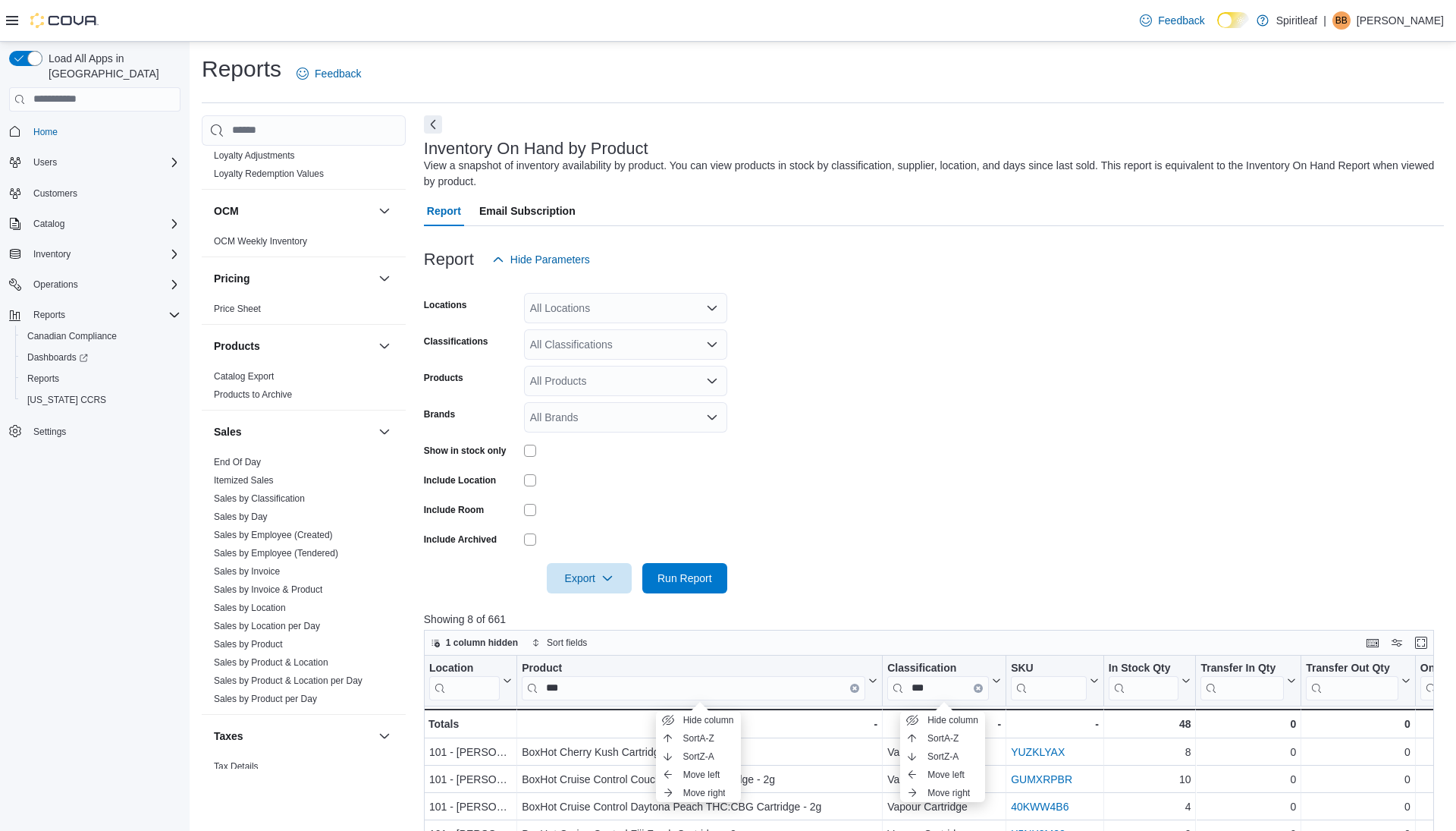
scroll to position [941, 0]
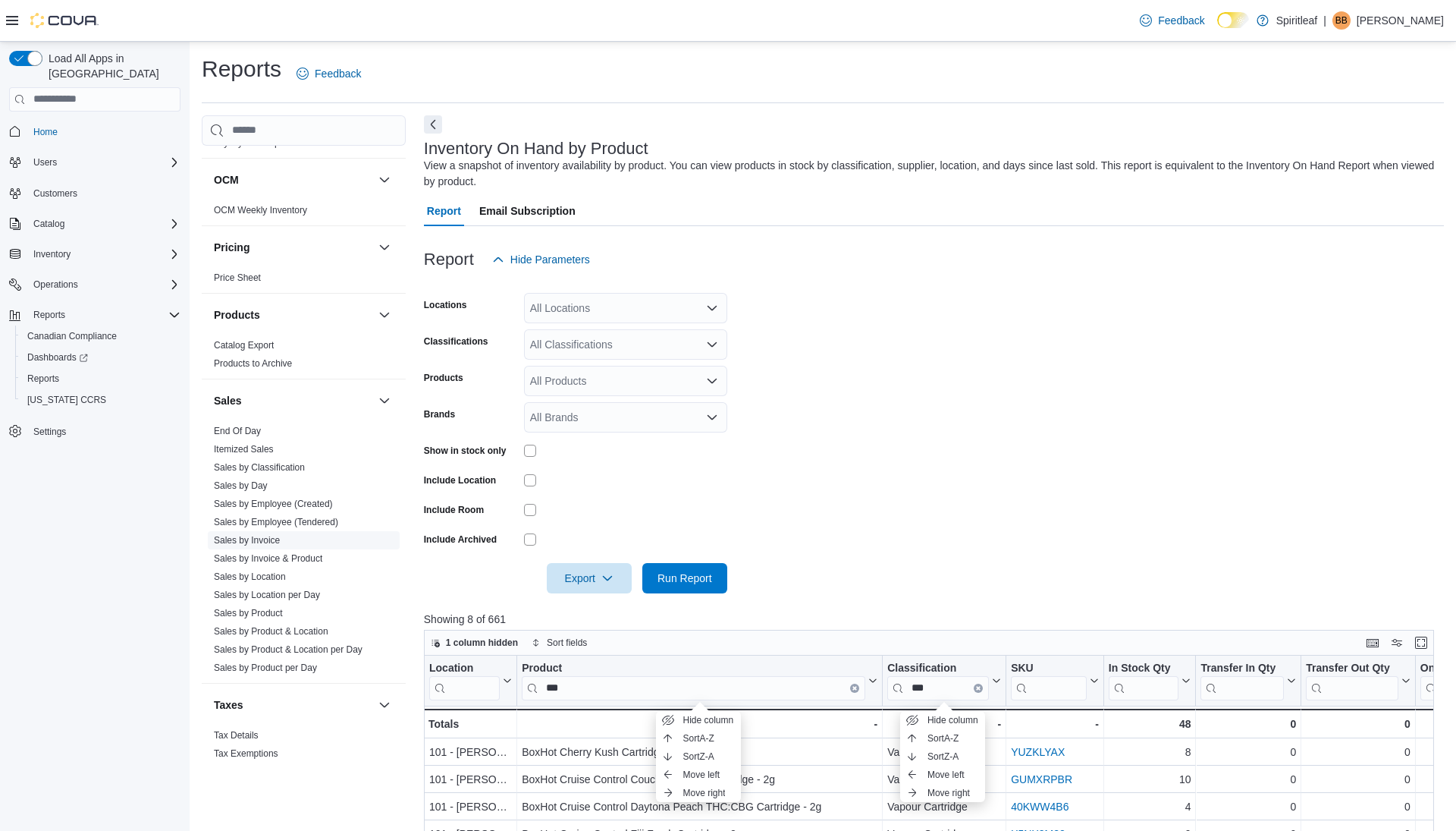
click at [263, 535] on link "Sales by Invoice" at bounding box center [246, 540] width 66 height 10
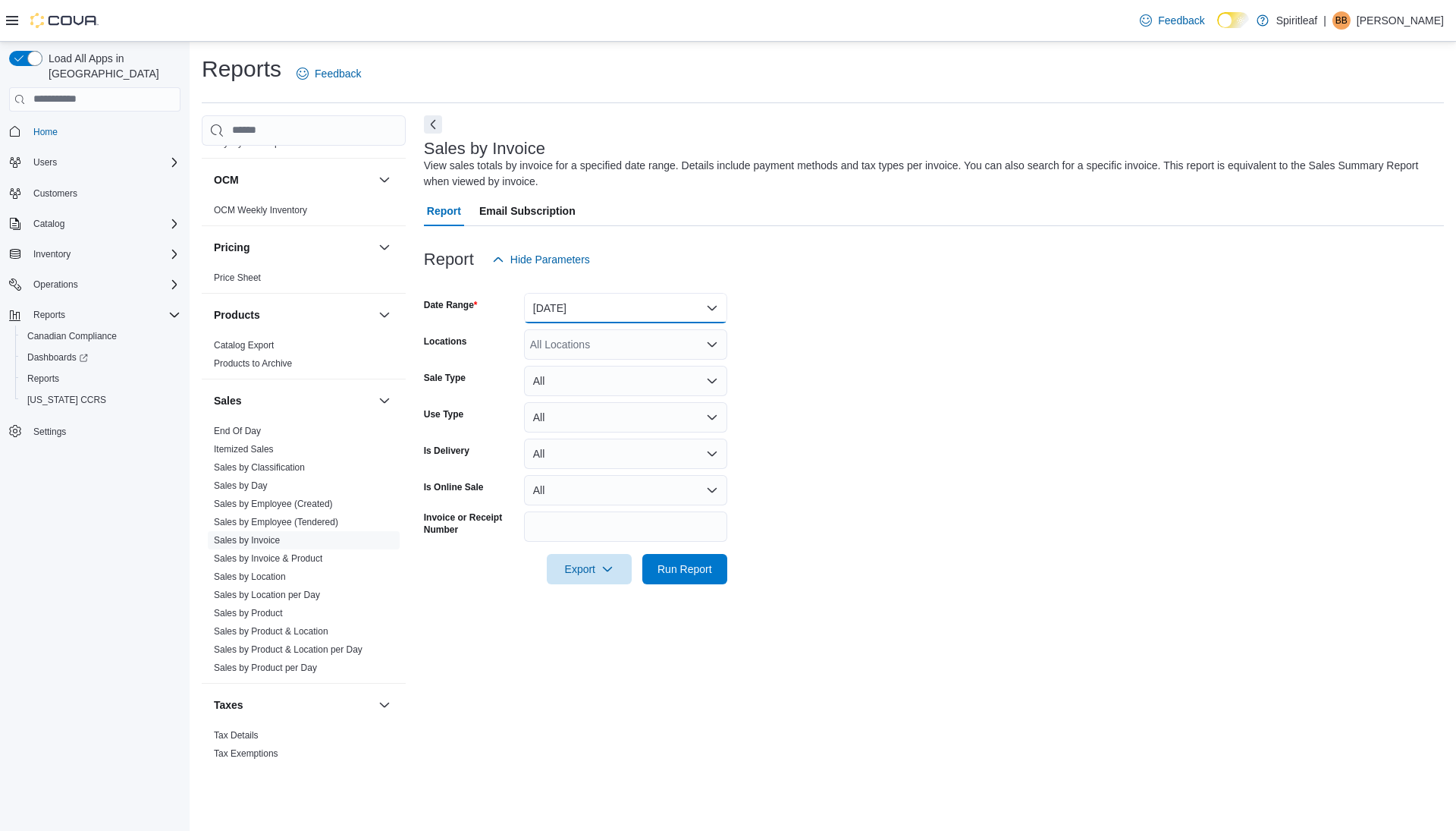
click at [596, 305] on button "[DATE]" at bounding box center [625, 308] width 203 height 30
click at [593, 364] on span "[DATE]" at bounding box center [635, 368] width 173 height 18
click at [660, 573] on span "Run Report" at bounding box center [684, 569] width 54 height 15
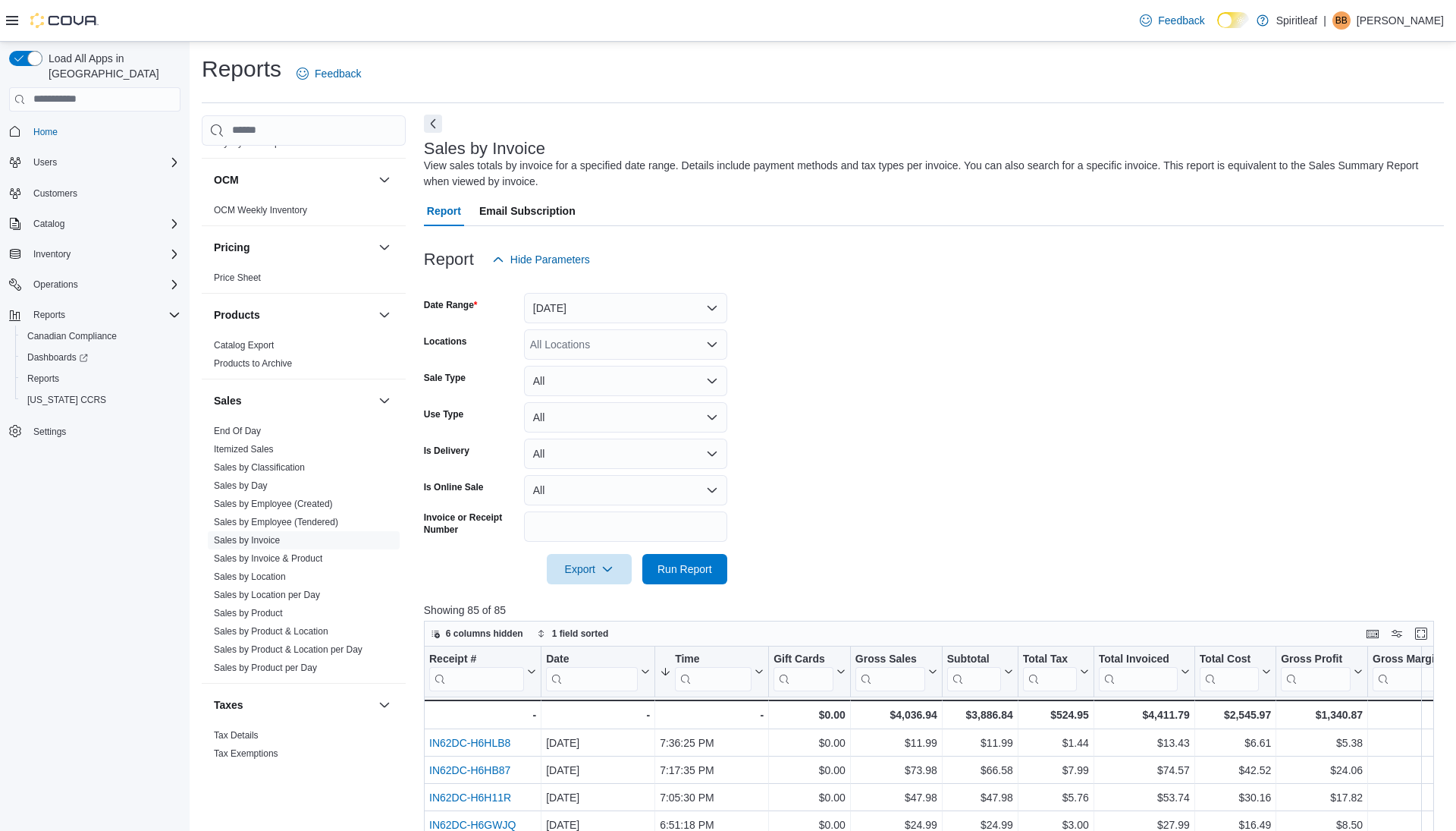
click at [430, 122] on button "Next" at bounding box center [433, 123] width 18 height 18
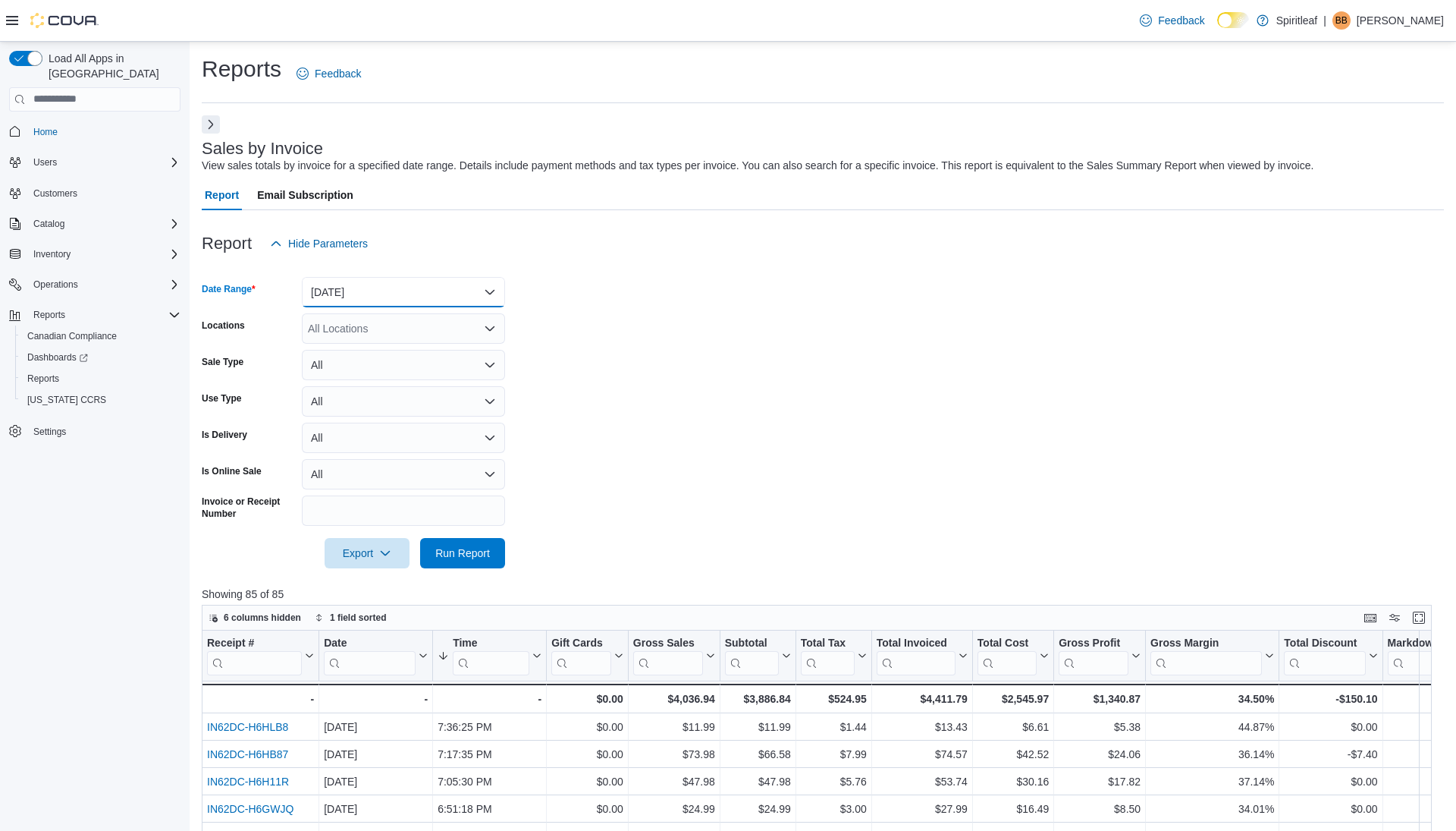
click at [392, 300] on button "[DATE]" at bounding box center [403, 292] width 203 height 30
click at [210, 126] on button "Next" at bounding box center [211, 123] width 18 height 18
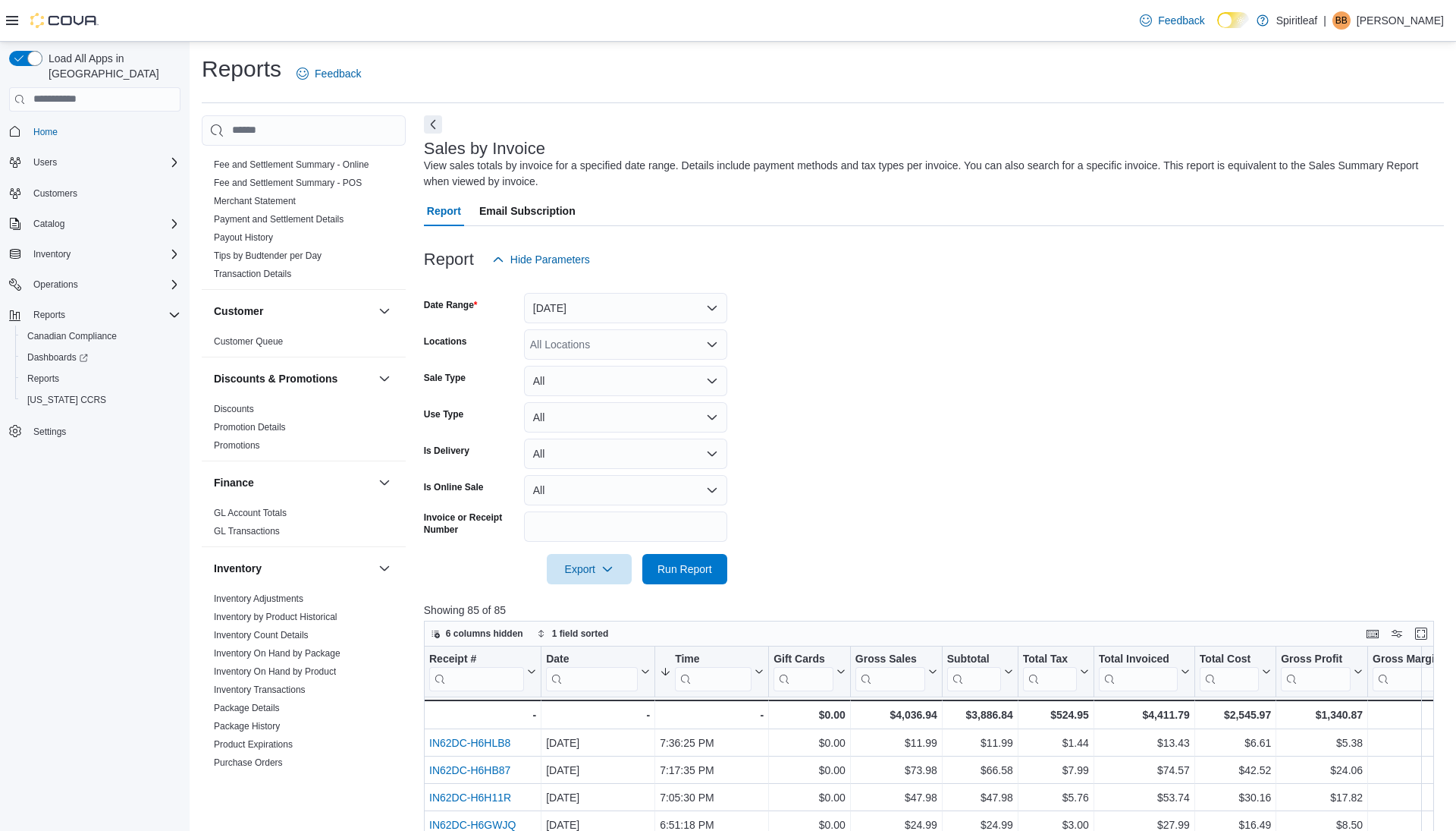
scroll to position [199, 0]
click at [310, 666] on link "Inventory On Hand by Product" at bounding box center [274, 671] width 122 height 10
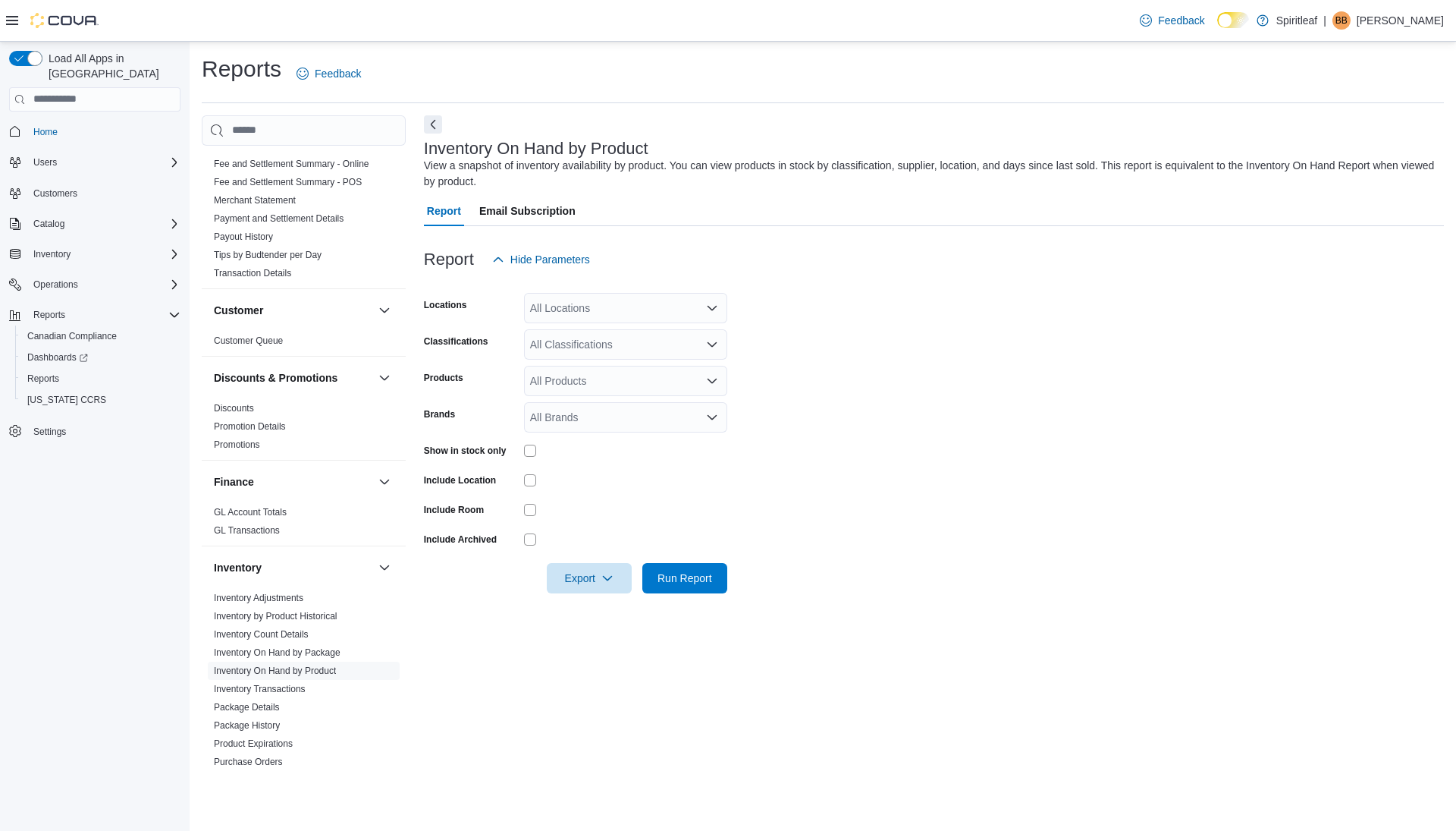
click at [579, 314] on div "All Locations" at bounding box center [625, 308] width 203 height 30
click at [597, 512] on div at bounding box center [625, 510] width 203 height 12
click at [684, 583] on span "Run Report" at bounding box center [684, 577] width 54 height 15
click at [434, 126] on button "Next" at bounding box center [433, 123] width 18 height 18
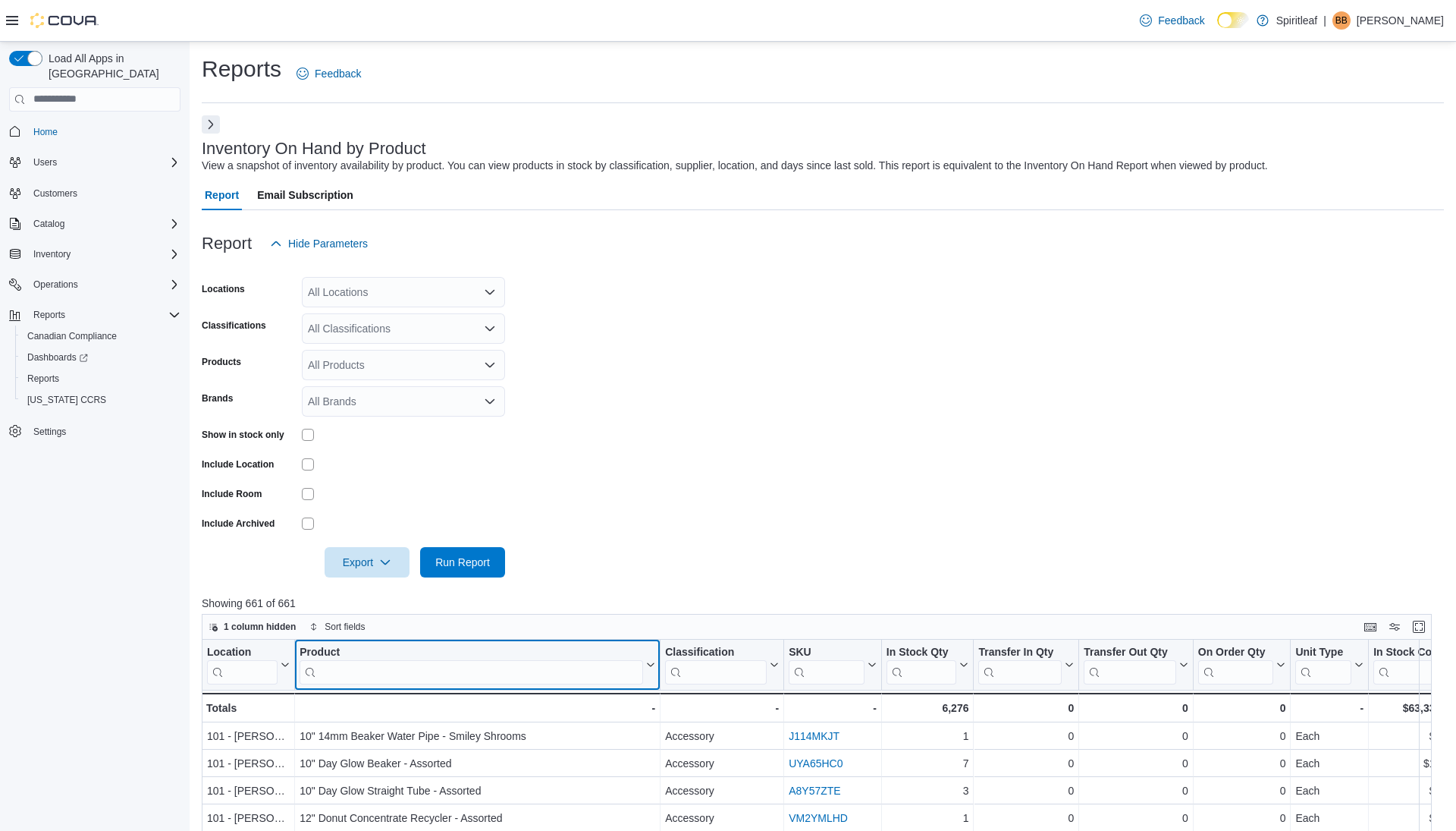
click at [497, 660] on input "search" at bounding box center [471, 672] width 344 height 24
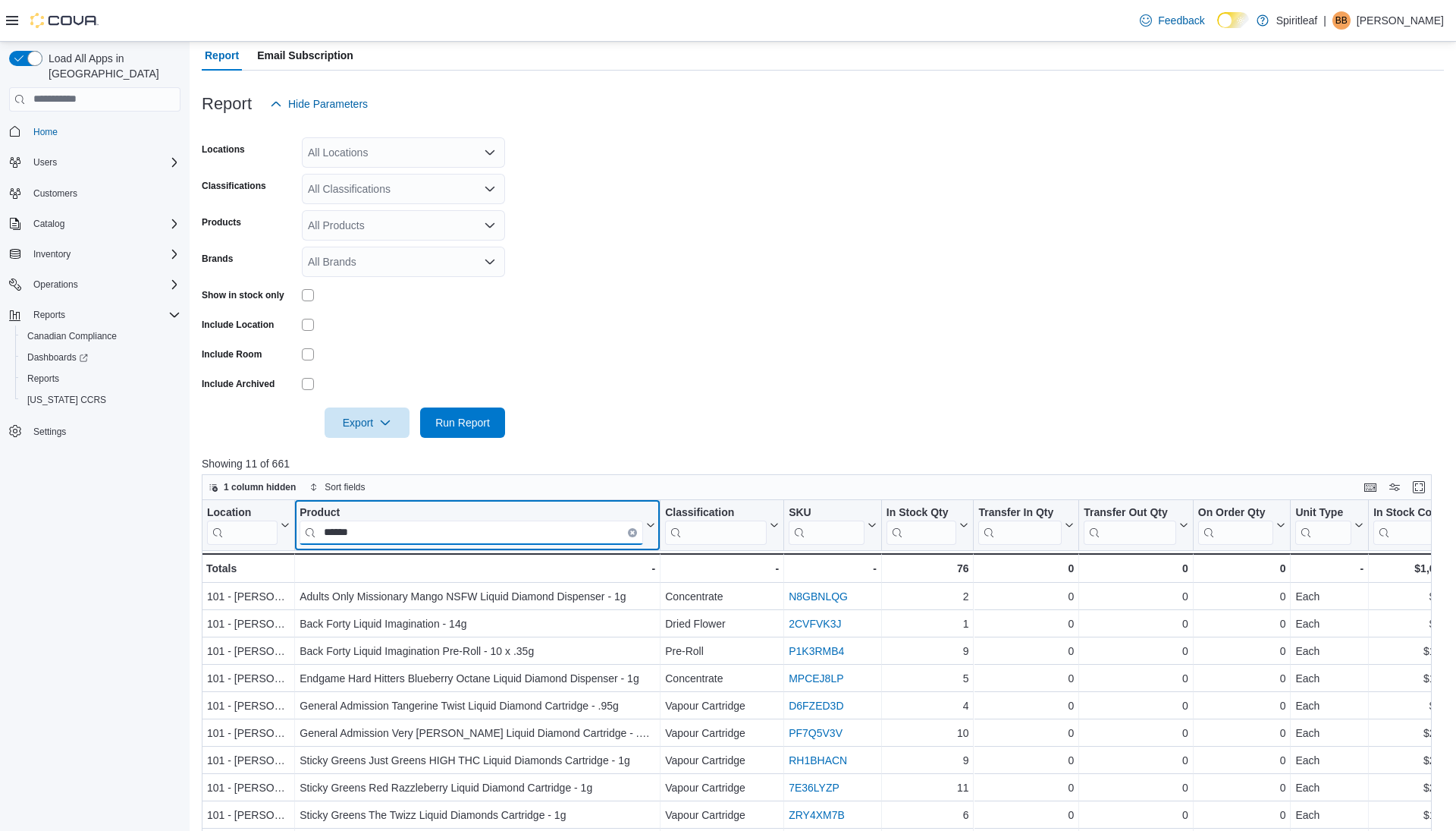
scroll to position [319, 0]
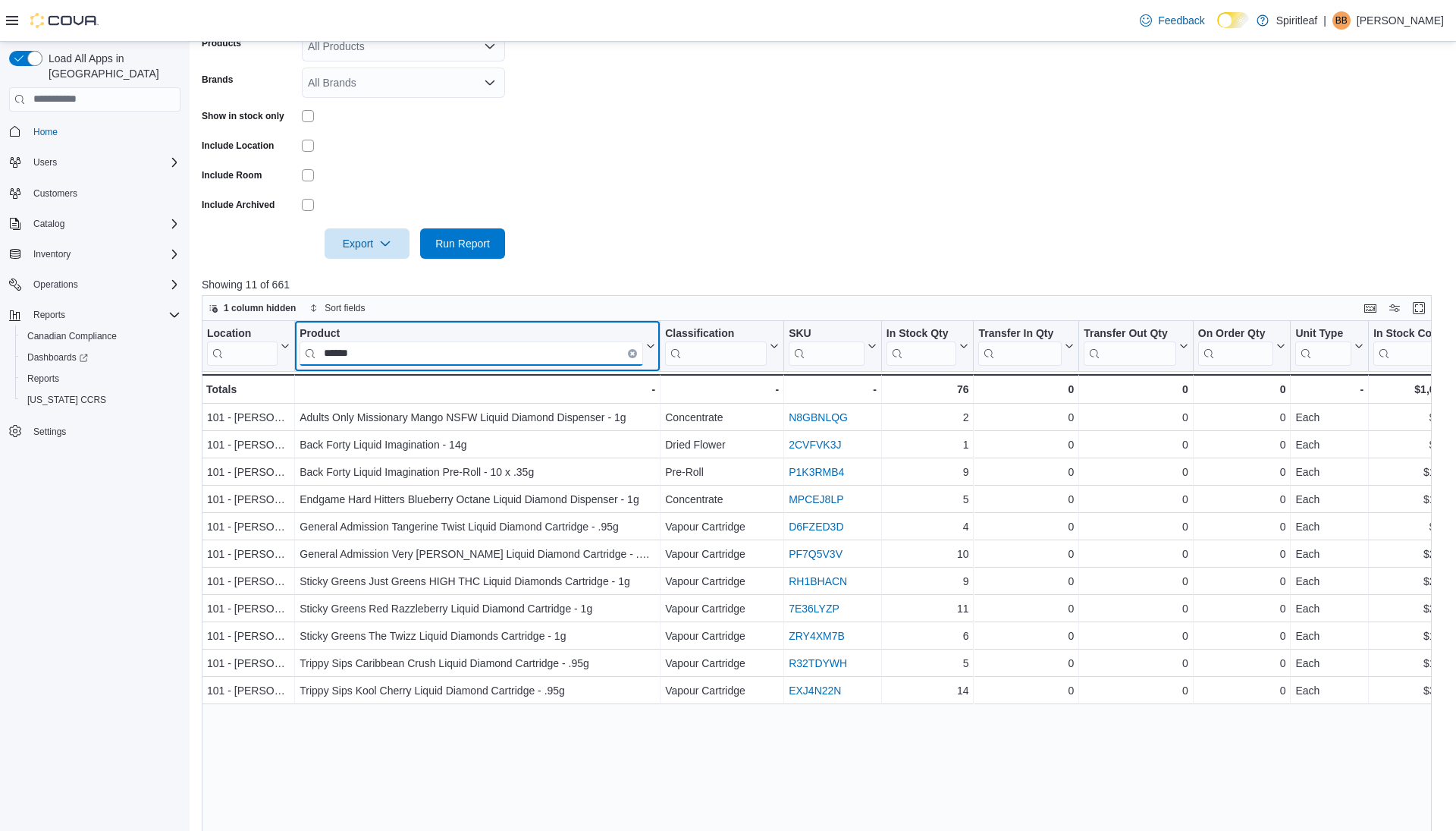
type input "******"
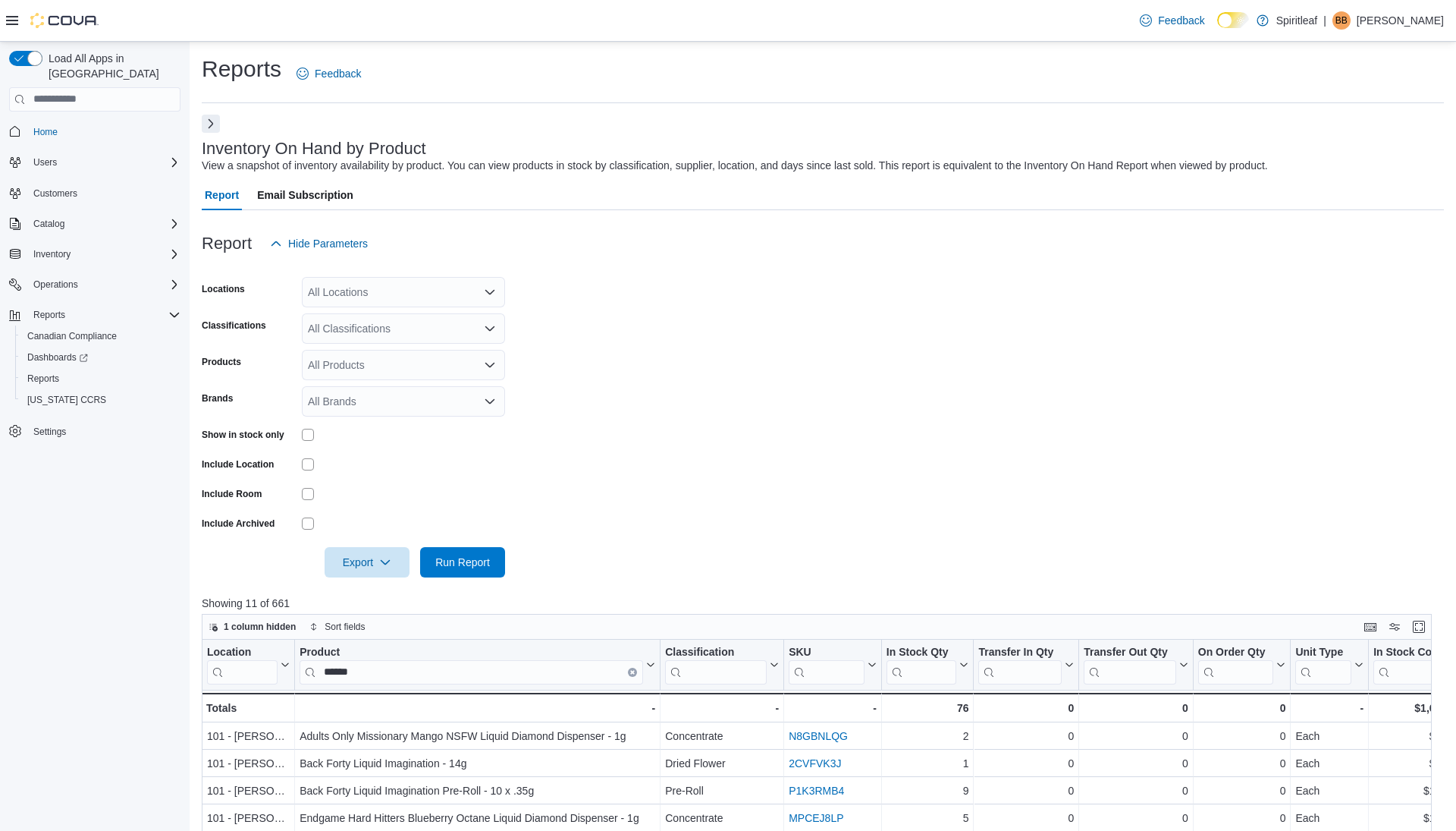
click at [213, 124] on button "Next" at bounding box center [211, 123] width 18 height 18
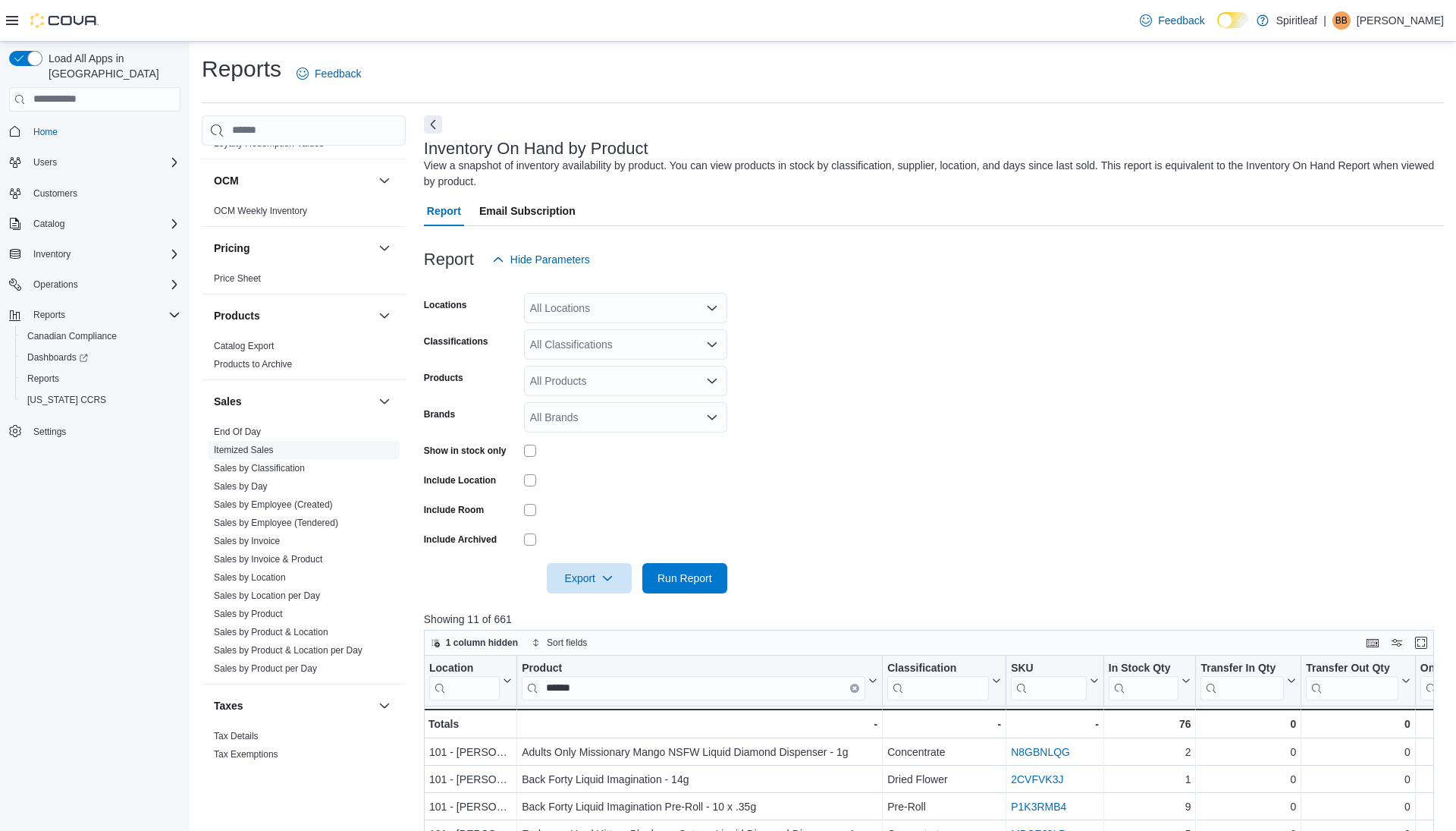
scroll to position [941, 0]
click at [261, 535] on link "Sales by Invoice" at bounding box center [246, 540] width 66 height 10
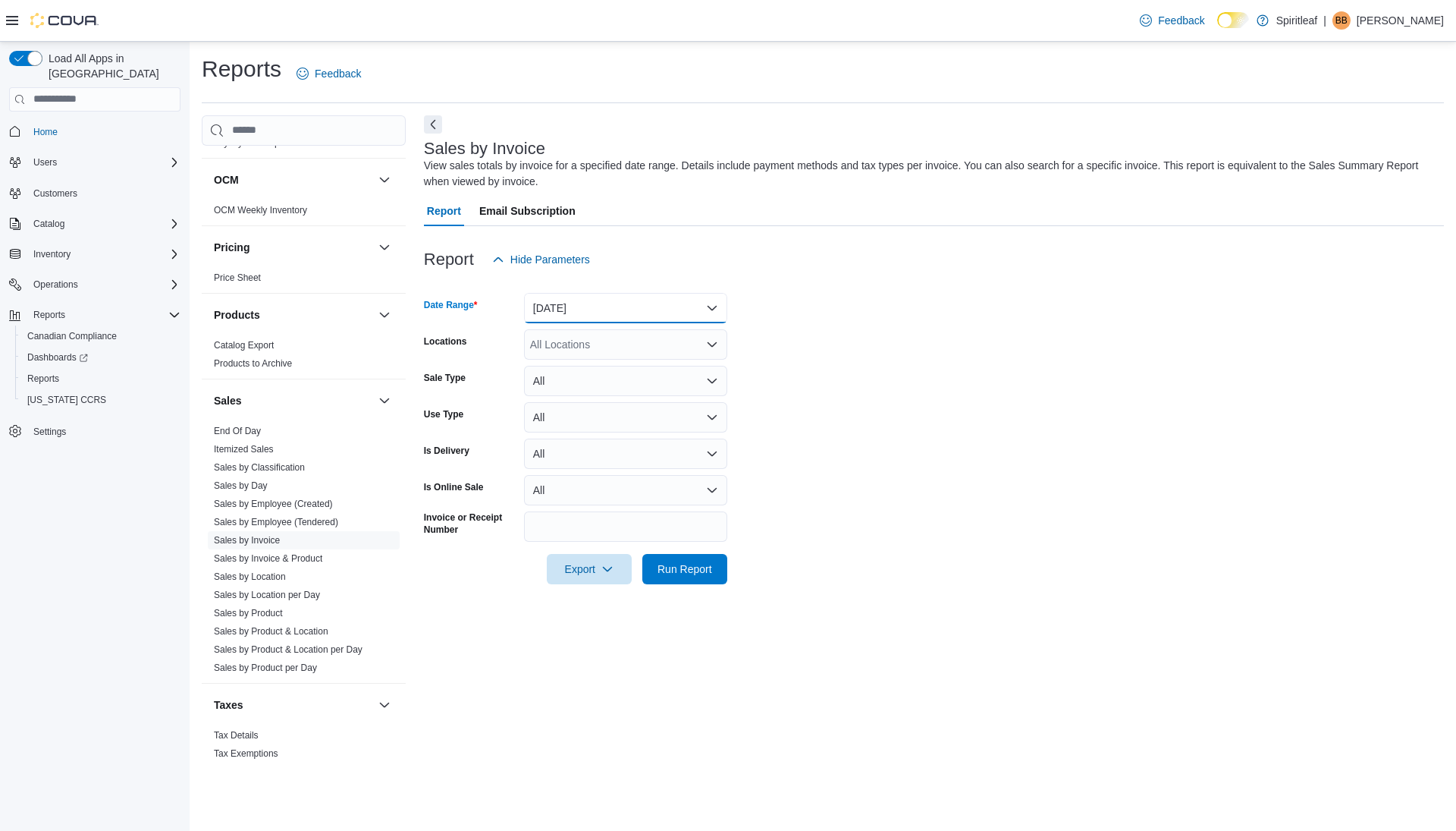
click at [602, 315] on button "[DATE]" at bounding box center [625, 308] width 203 height 30
click at [594, 362] on span "[DATE]" at bounding box center [635, 368] width 173 height 18
click at [684, 569] on span "Run Report" at bounding box center [684, 569] width 54 height 15
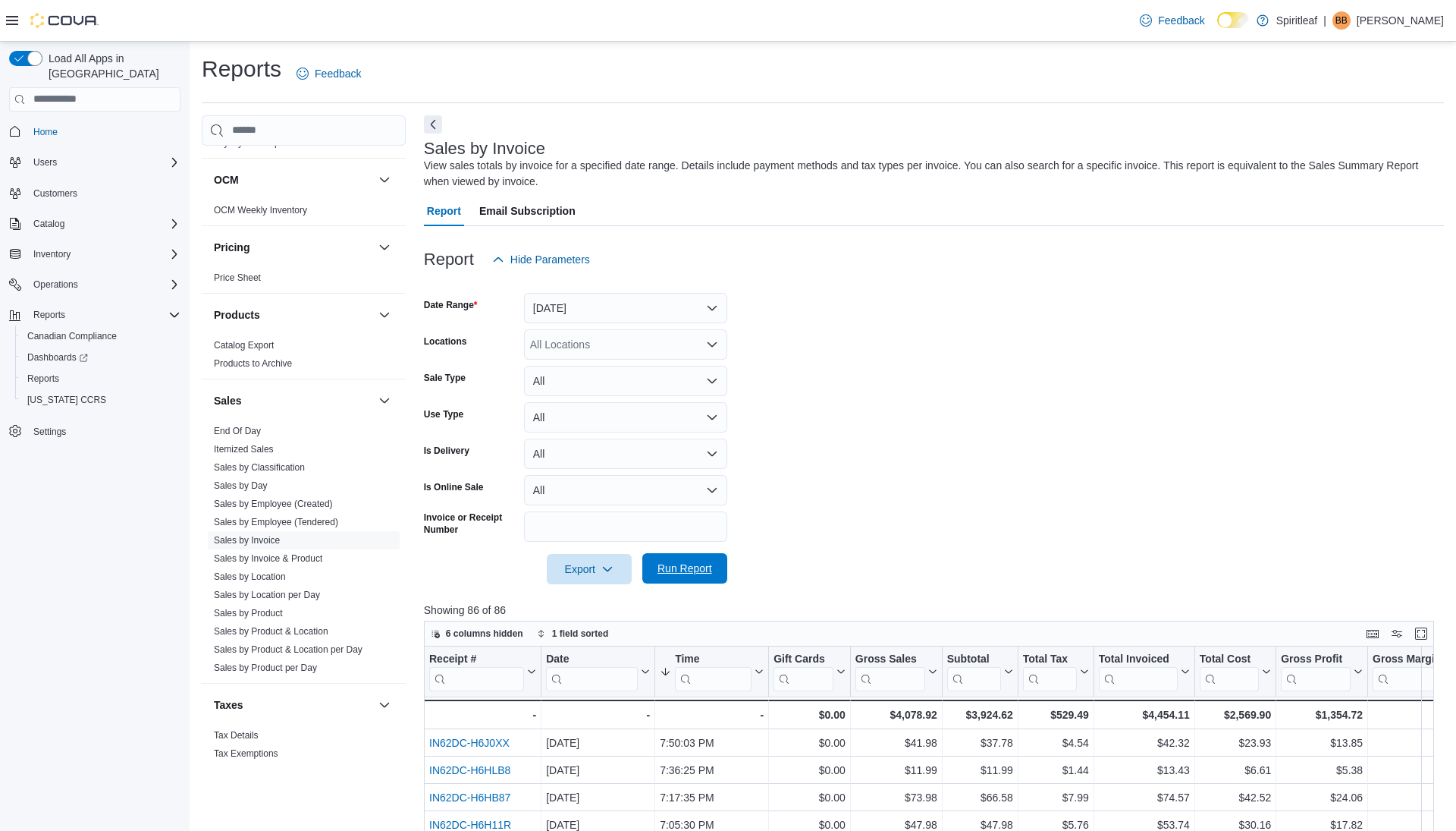
click at [676, 566] on span "Run Report" at bounding box center [684, 569] width 54 height 15
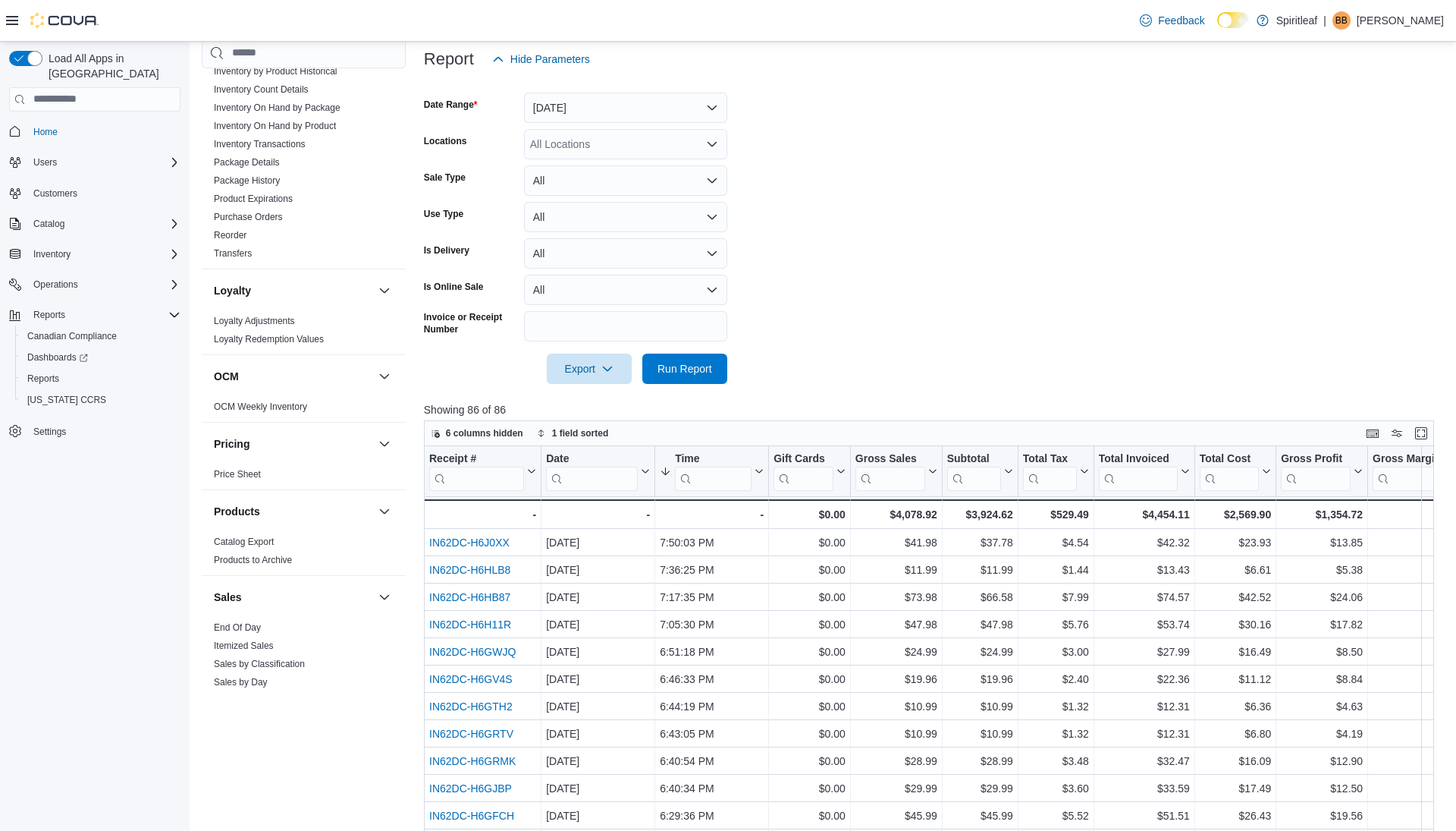
scroll to position [274, 0]
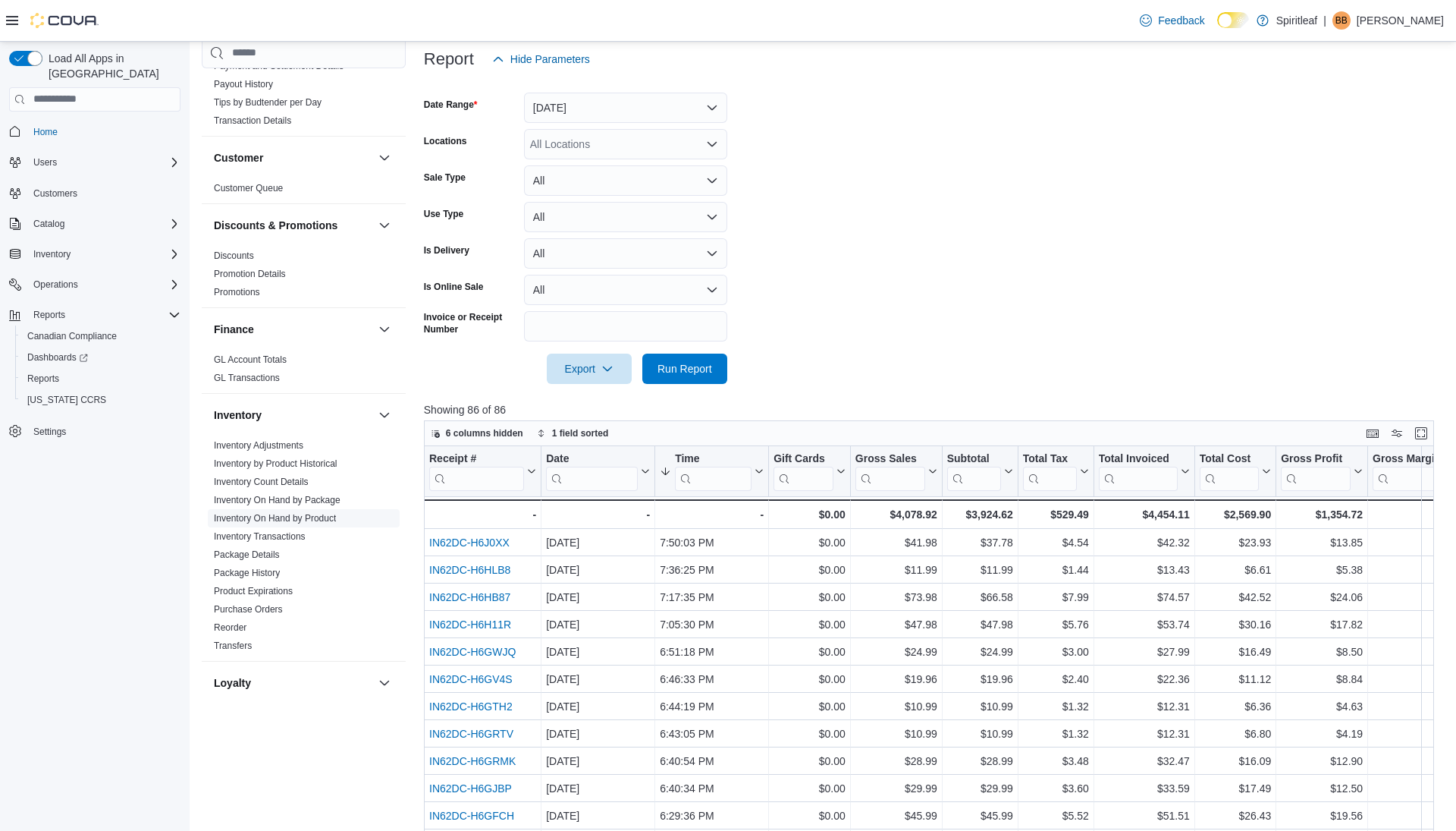
click at [316, 513] on link "Inventory On Hand by Product" at bounding box center [274, 518] width 122 height 10
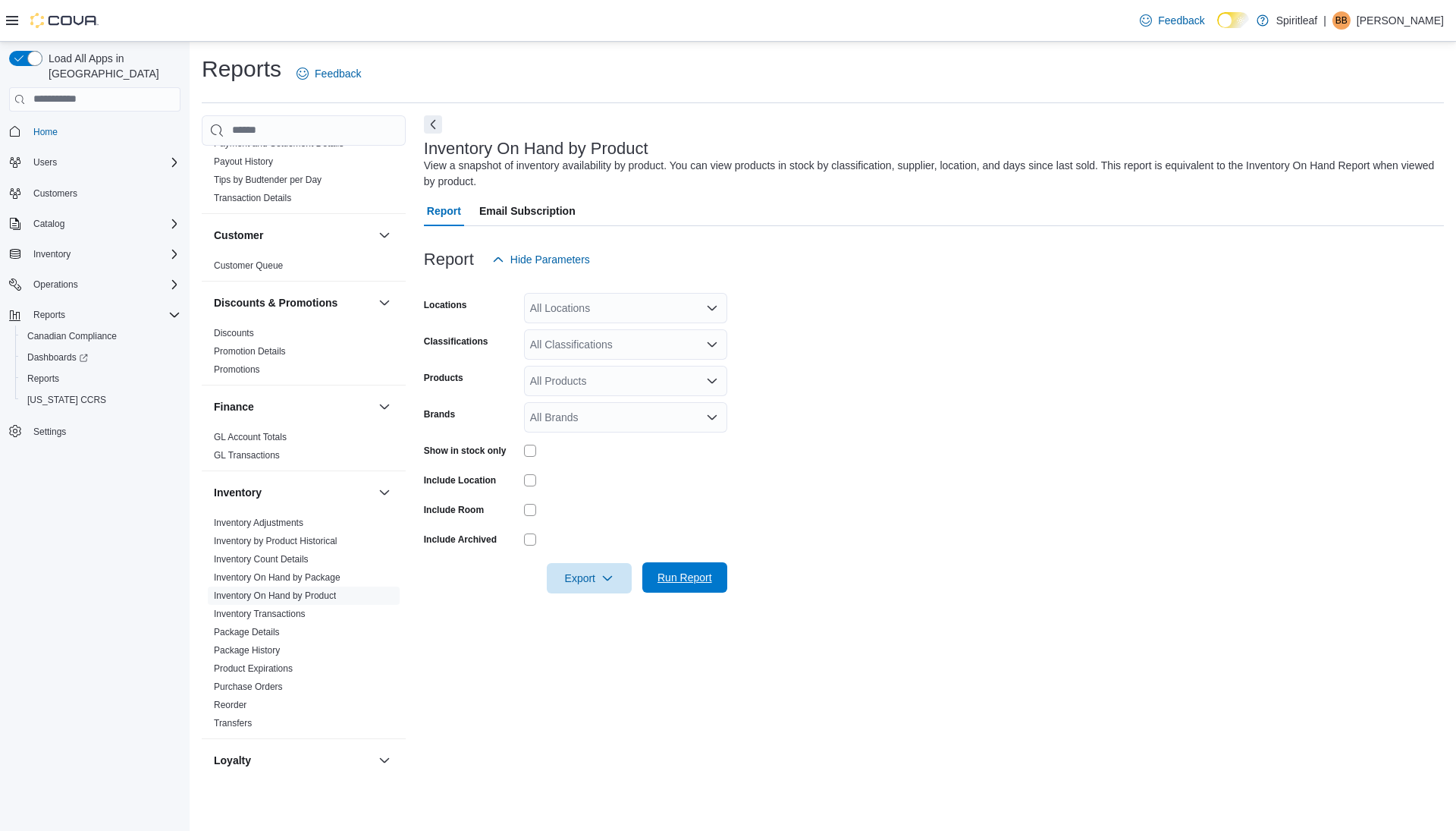
click at [704, 579] on span "Run Report" at bounding box center [684, 577] width 54 height 15
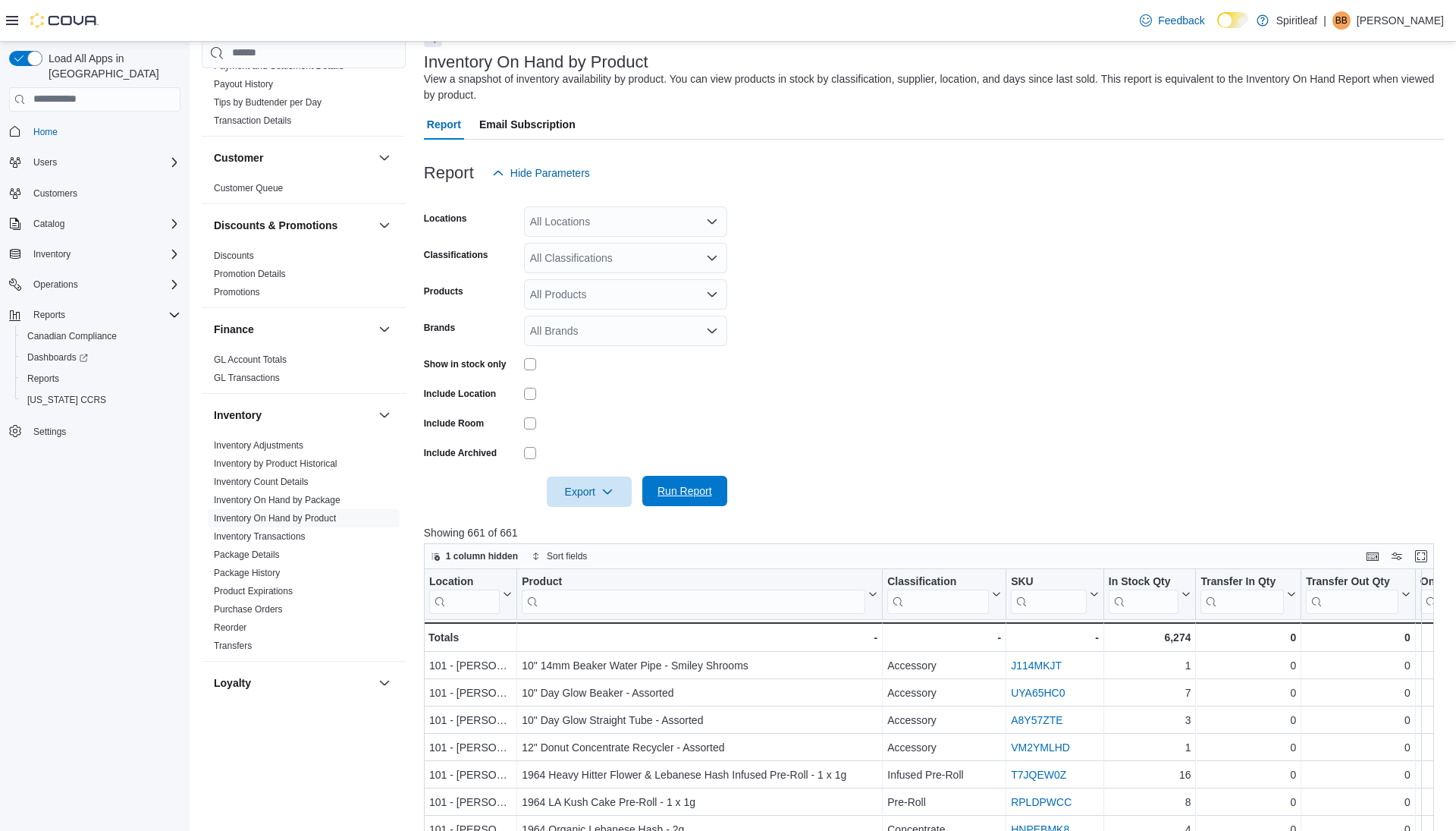
scroll to position [174, 0]
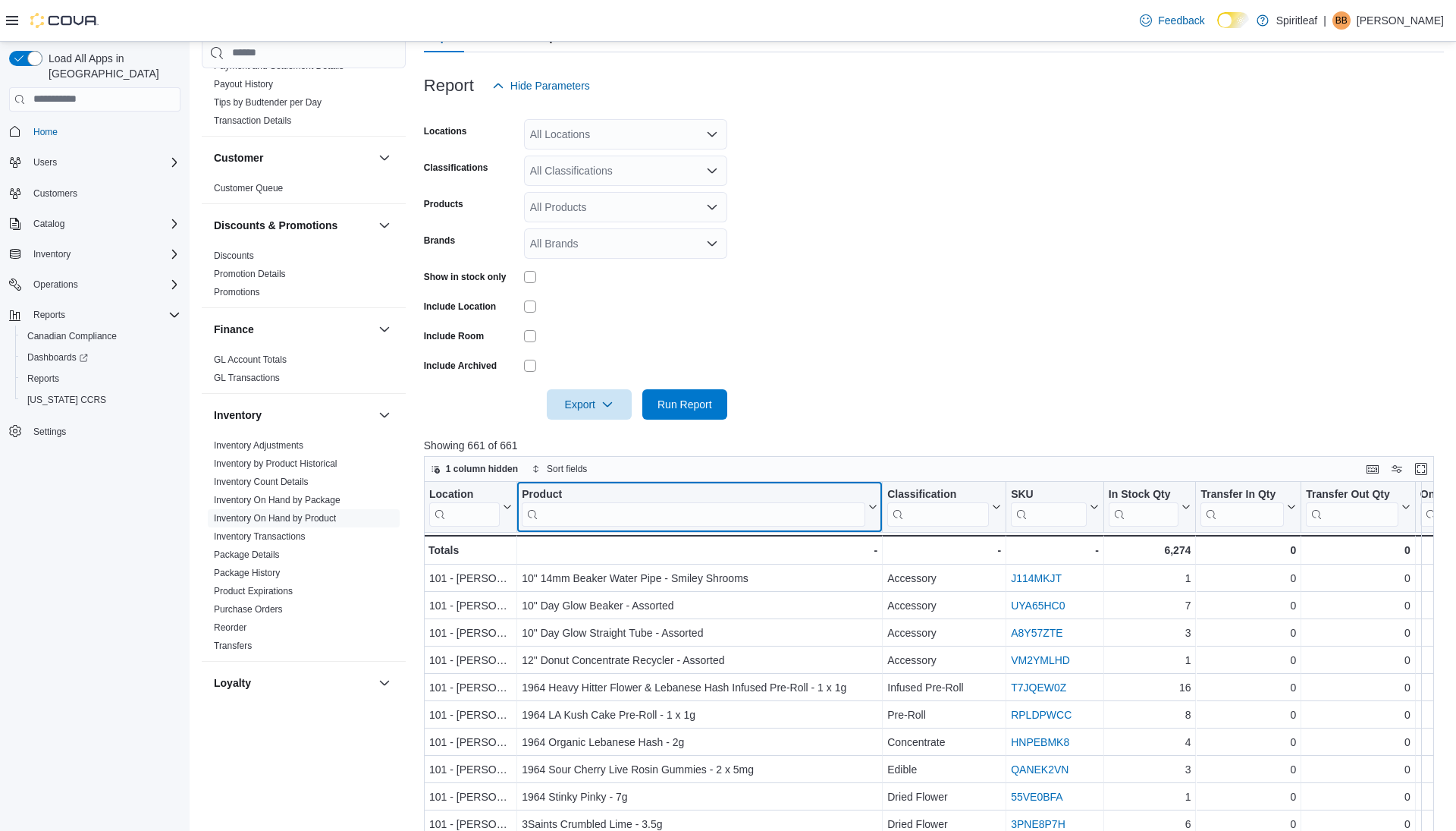
click at [695, 510] on input "search" at bounding box center [693, 514] width 344 height 24
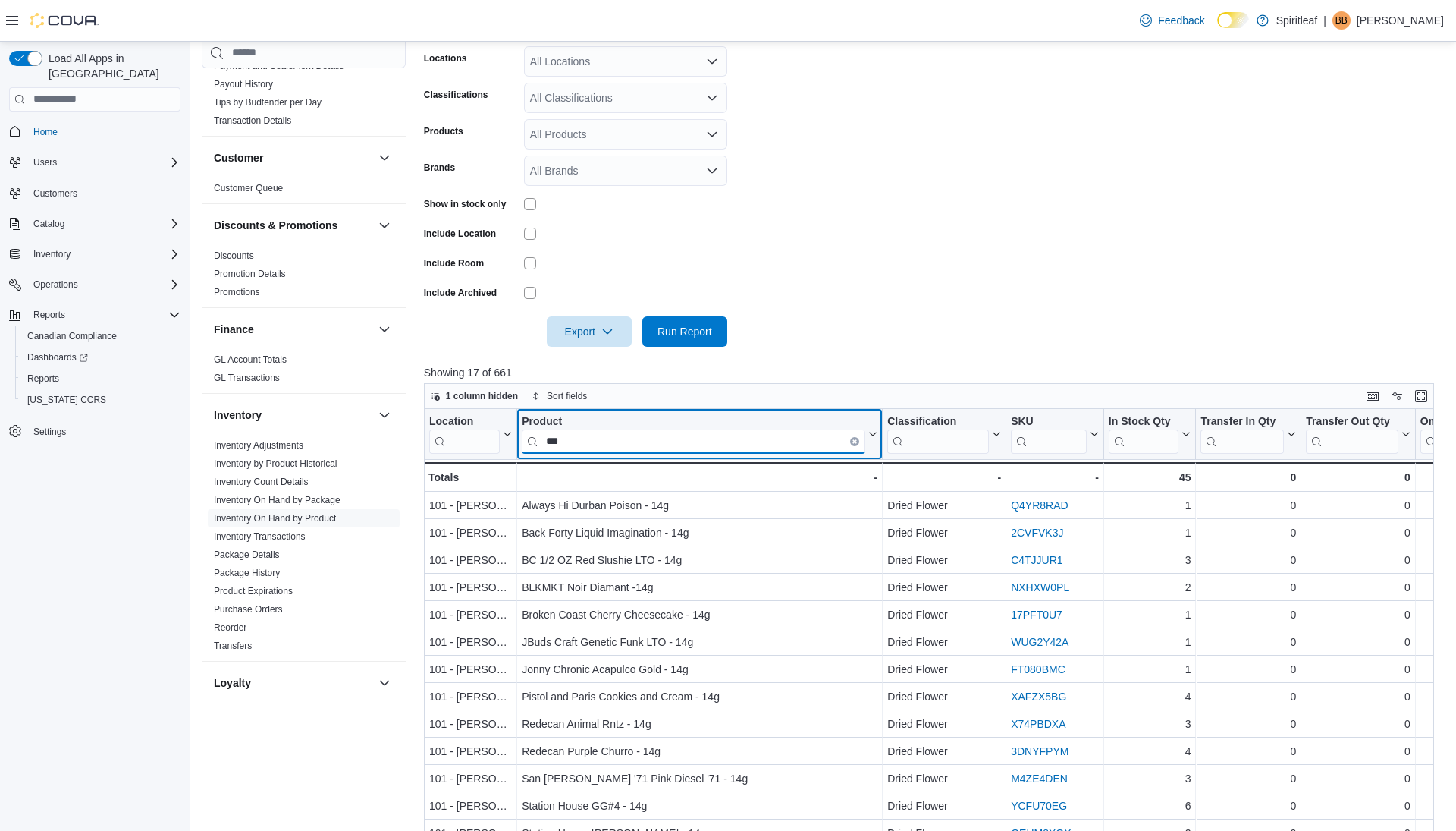
scroll to position [350, 0]
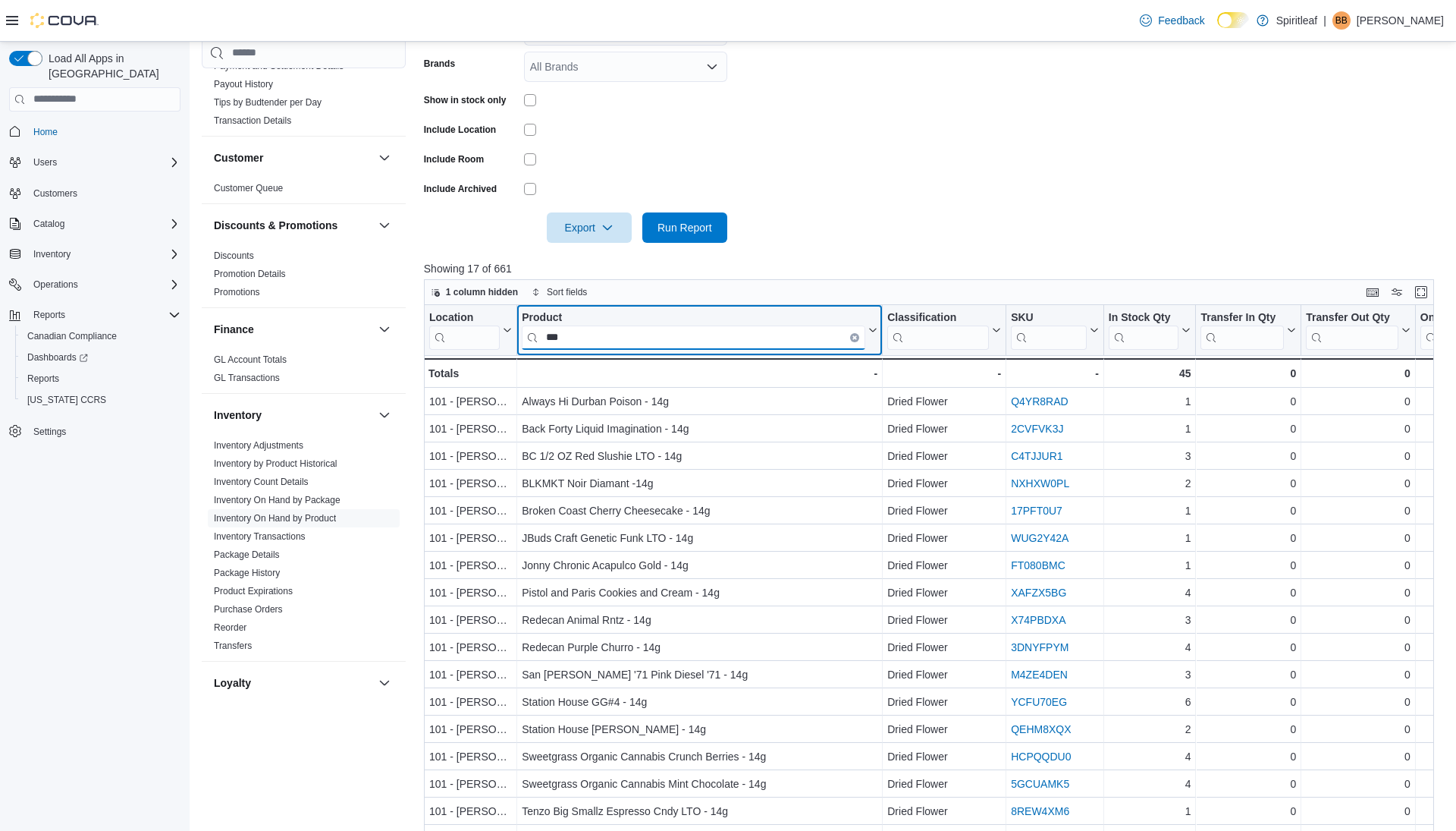
type input "***"
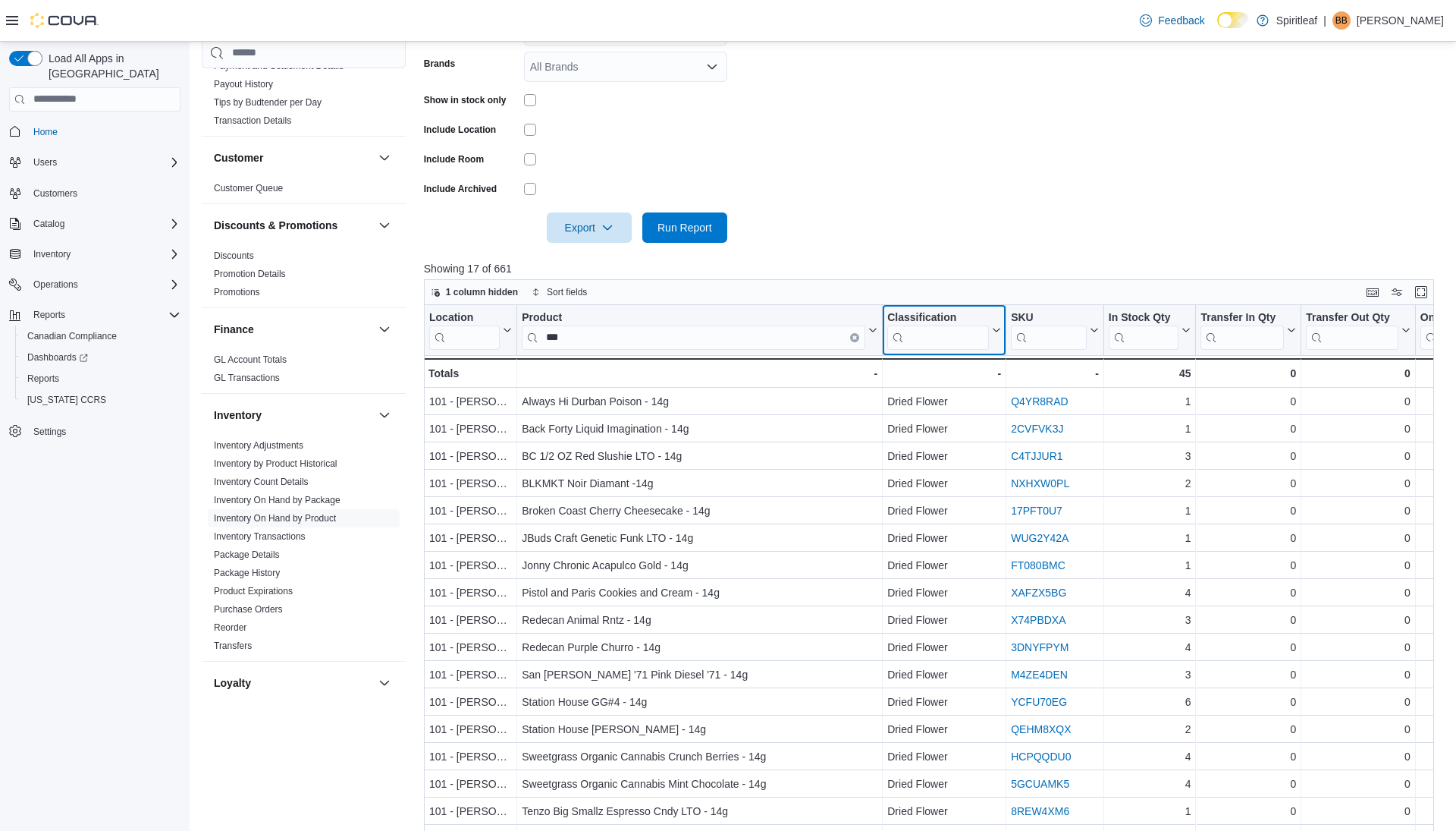
click at [921, 336] on input "search" at bounding box center [938, 337] width 102 height 24
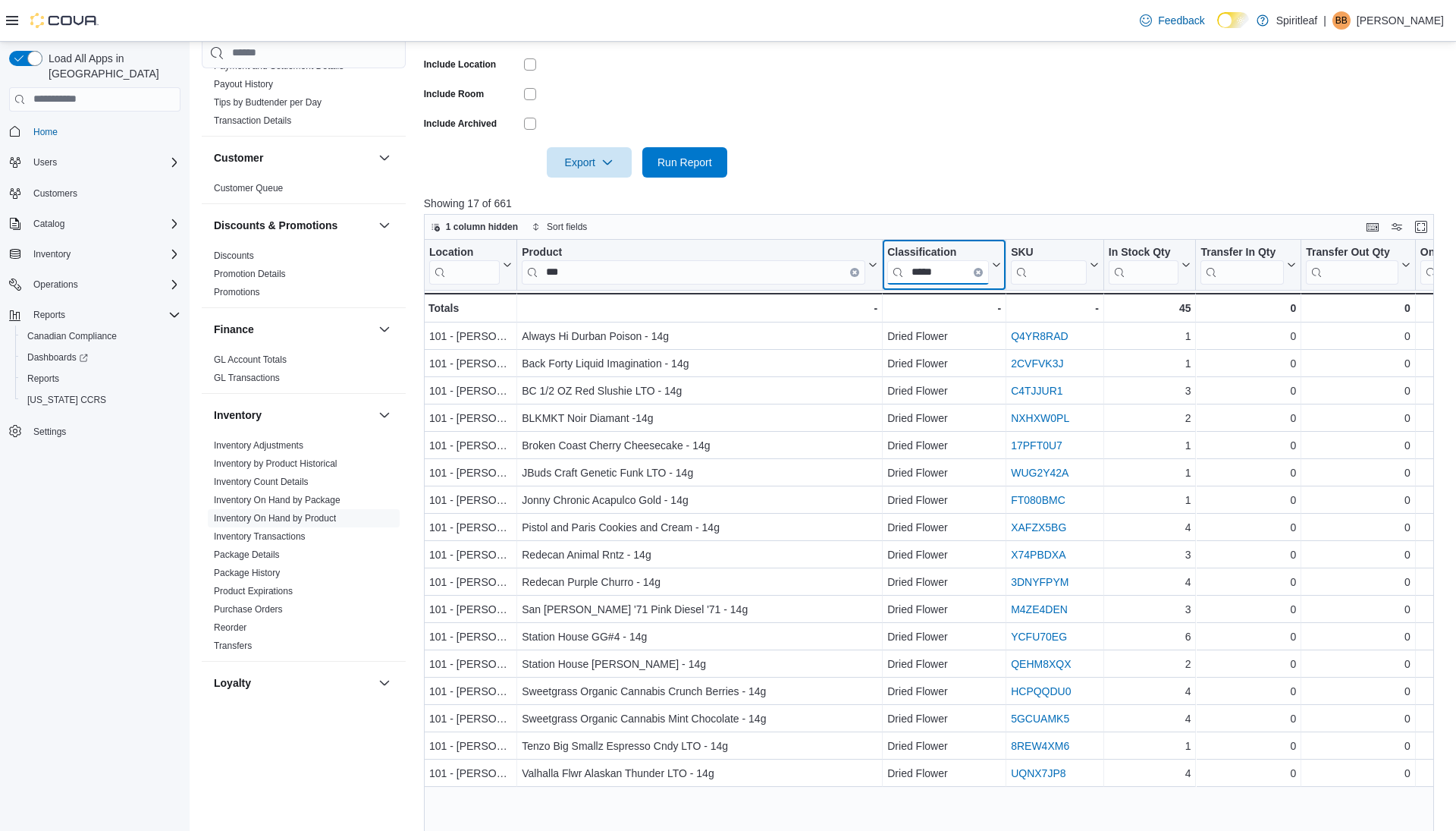
scroll to position [433, 0]
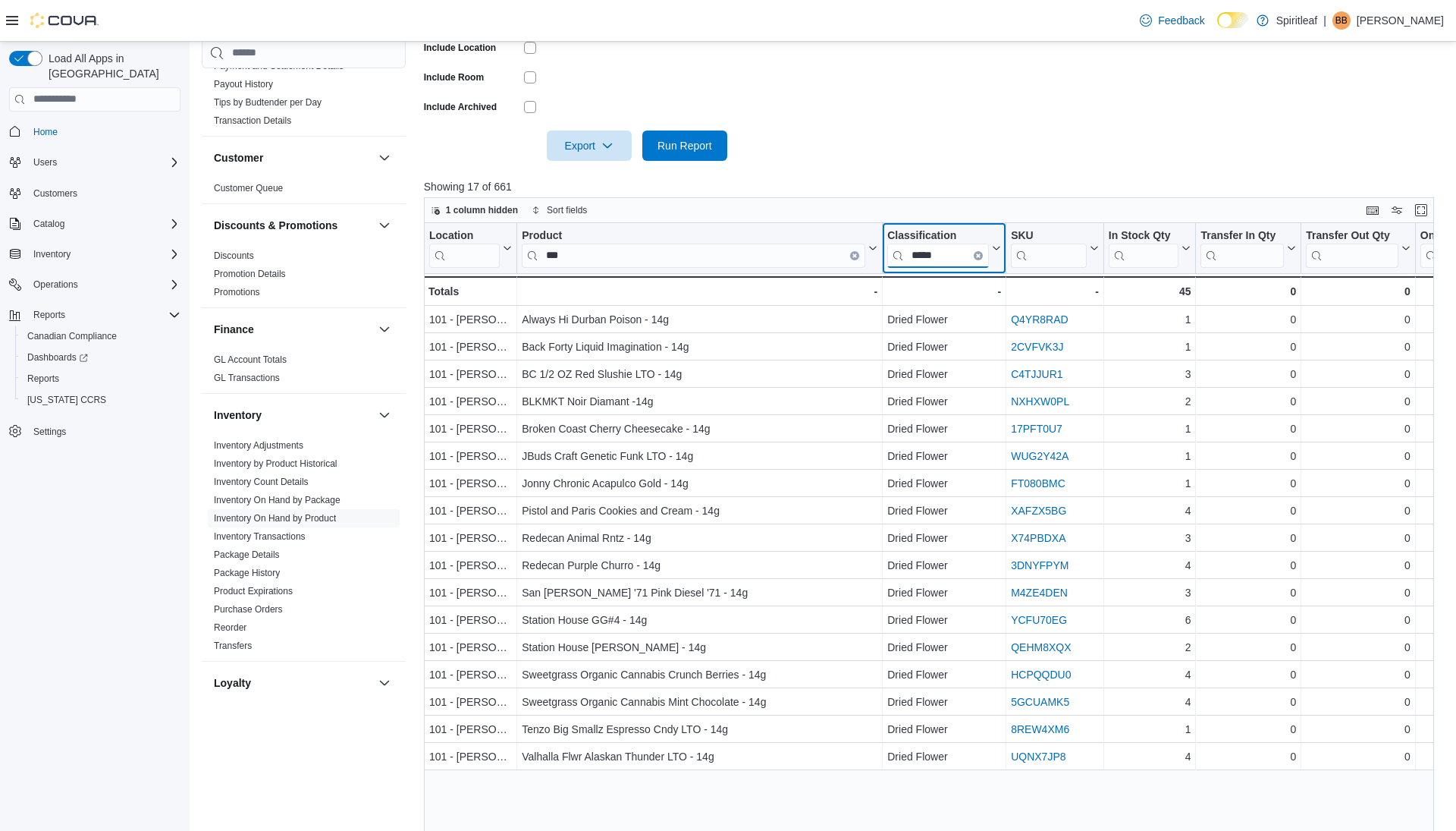
type input "*****"
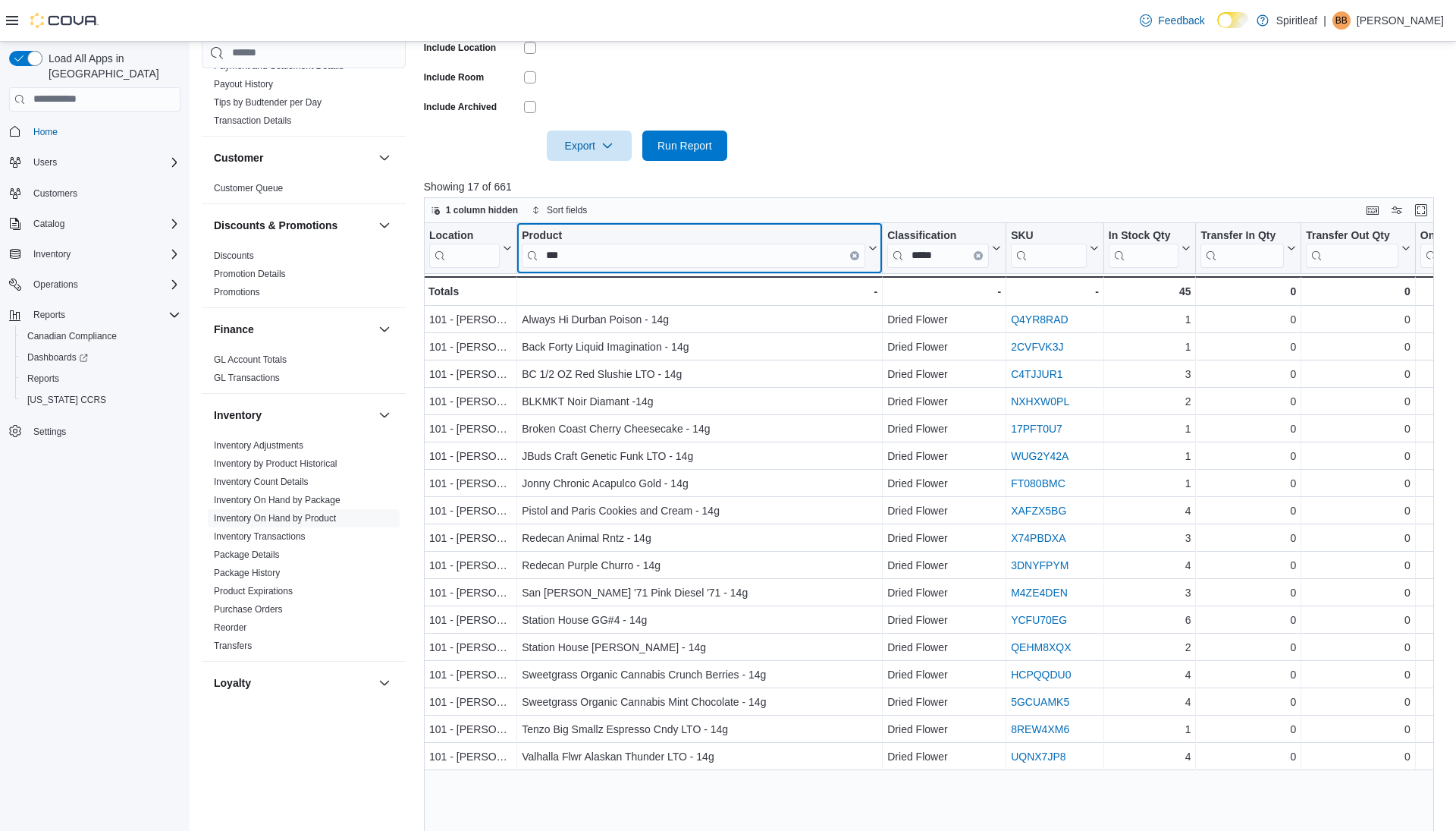
click at [666, 257] on input "***" at bounding box center [693, 255] width 344 height 24
type input "*"
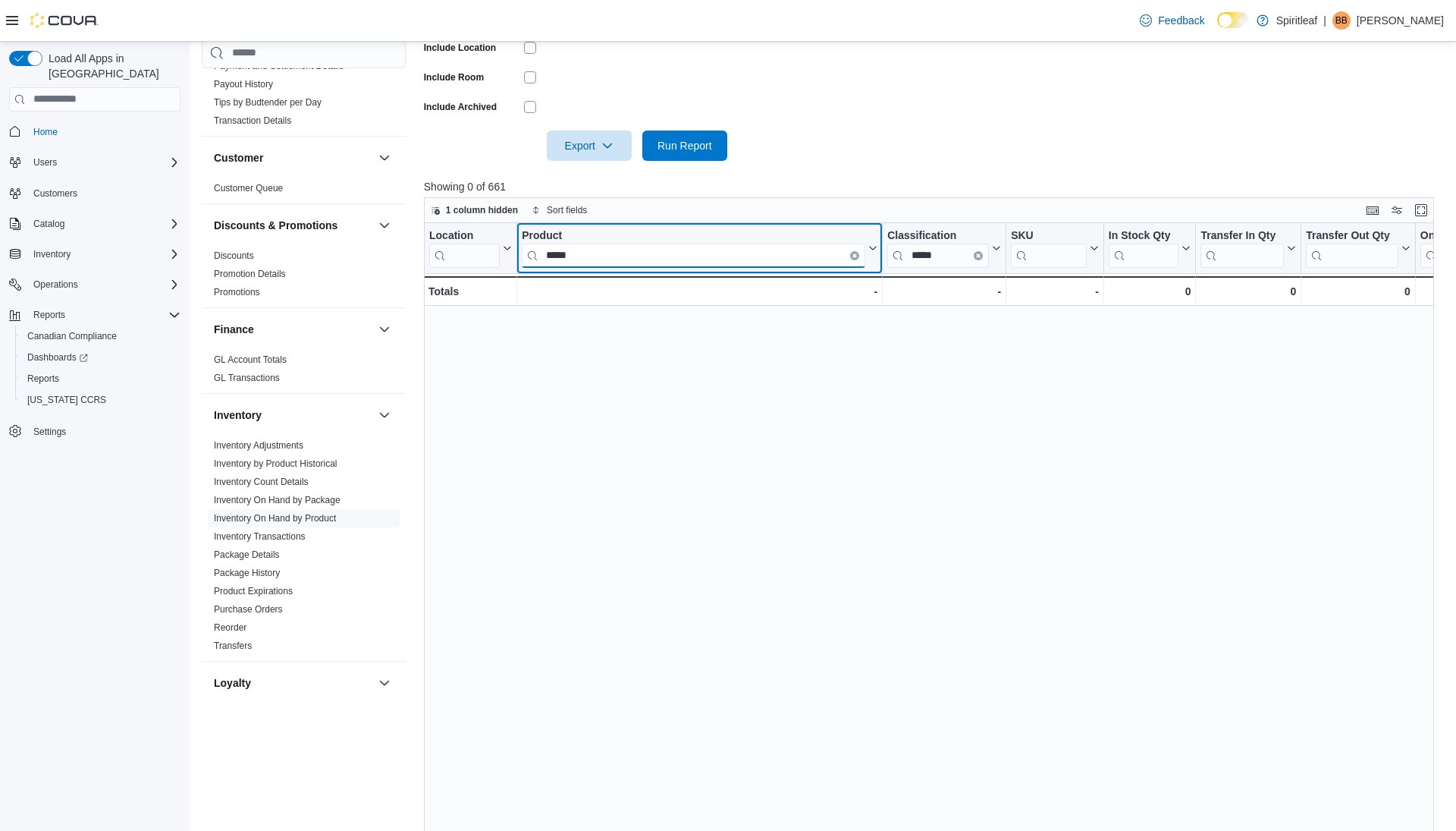
type input "*****"
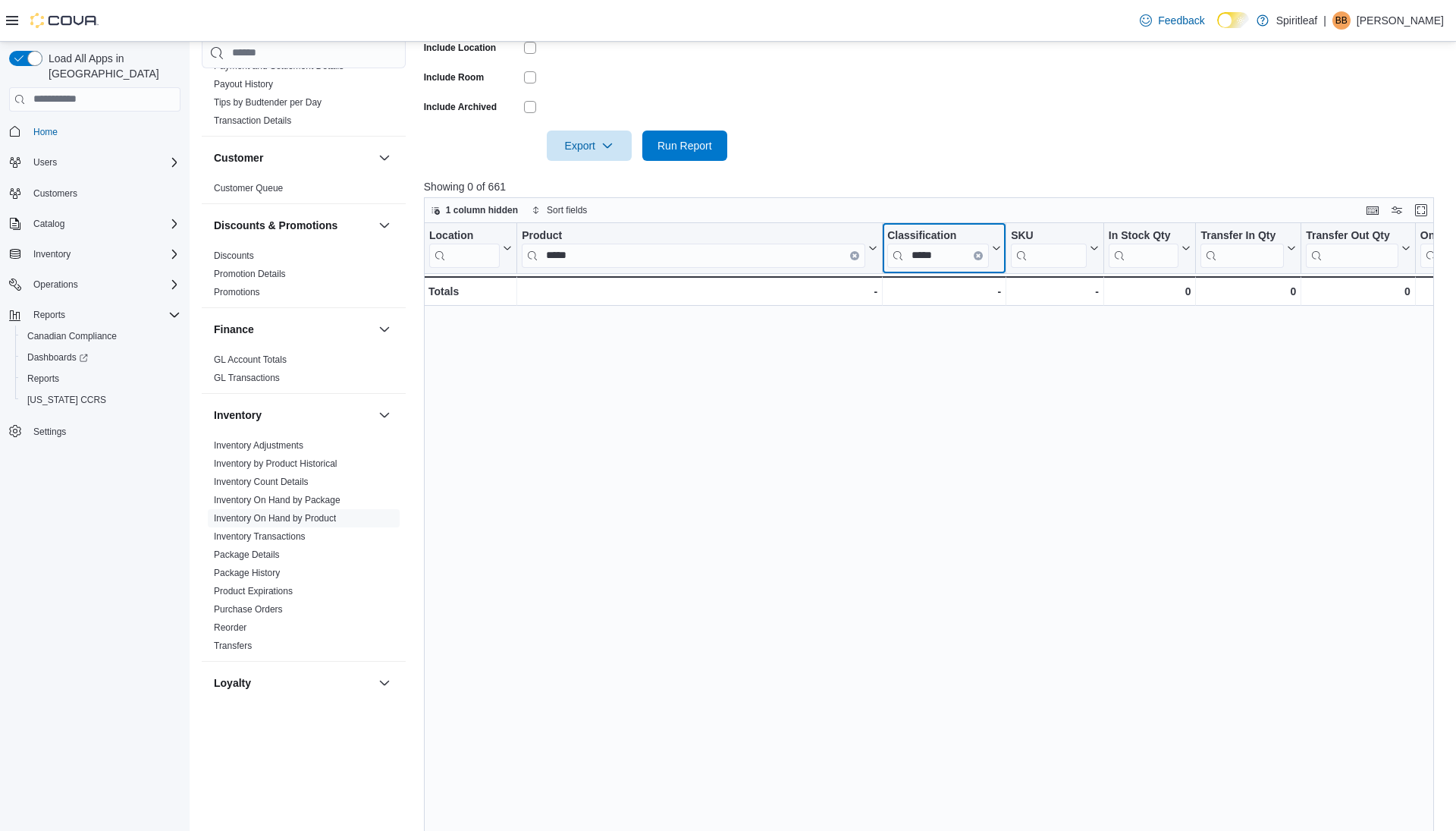
click at [934, 256] on input "*****" at bounding box center [938, 255] width 102 height 24
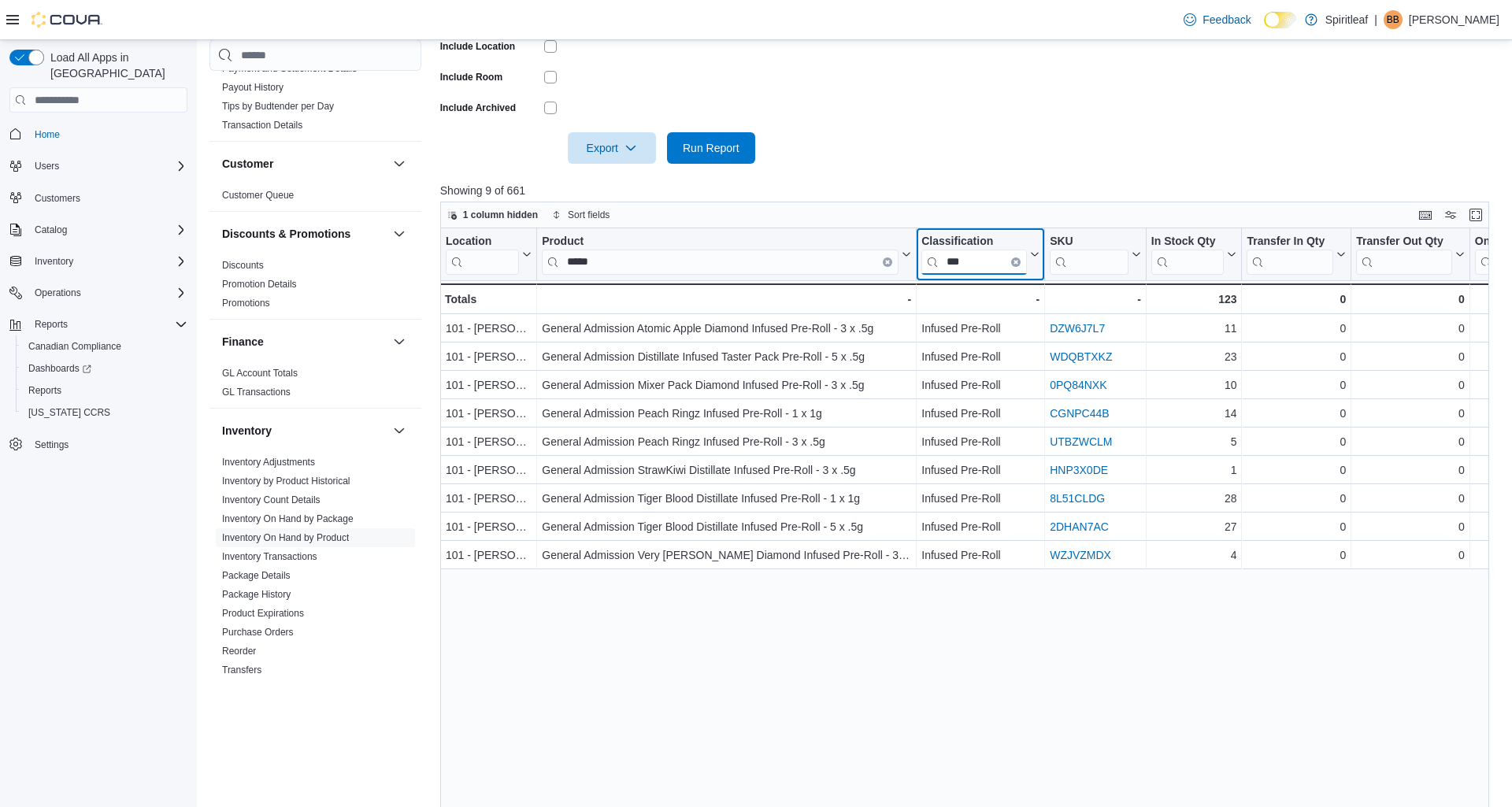
type input "***"
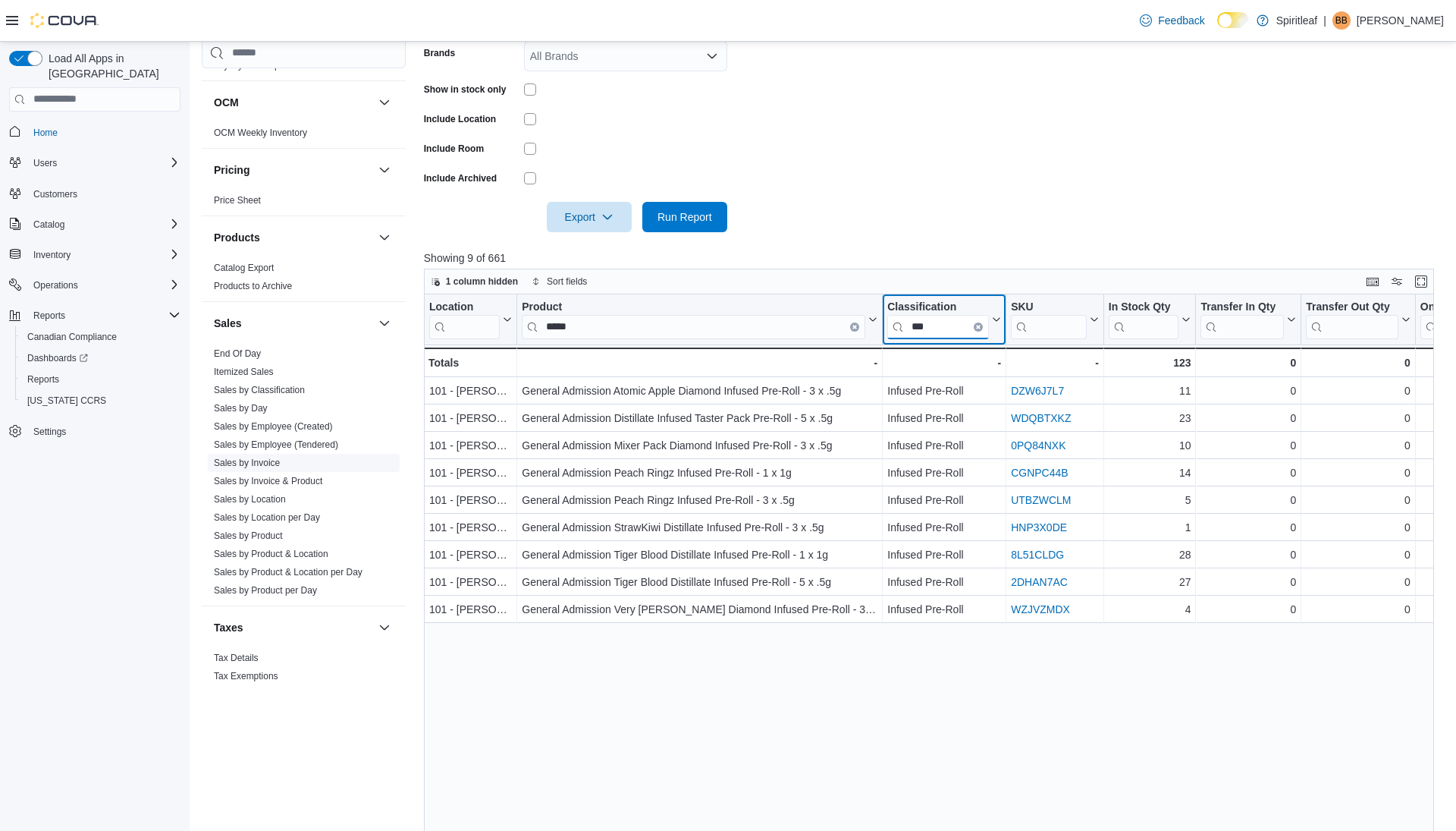
scroll to position [363, 0]
click at [264, 458] on link "Sales by Invoice" at bounding box center [246, 463] width 66 height 10
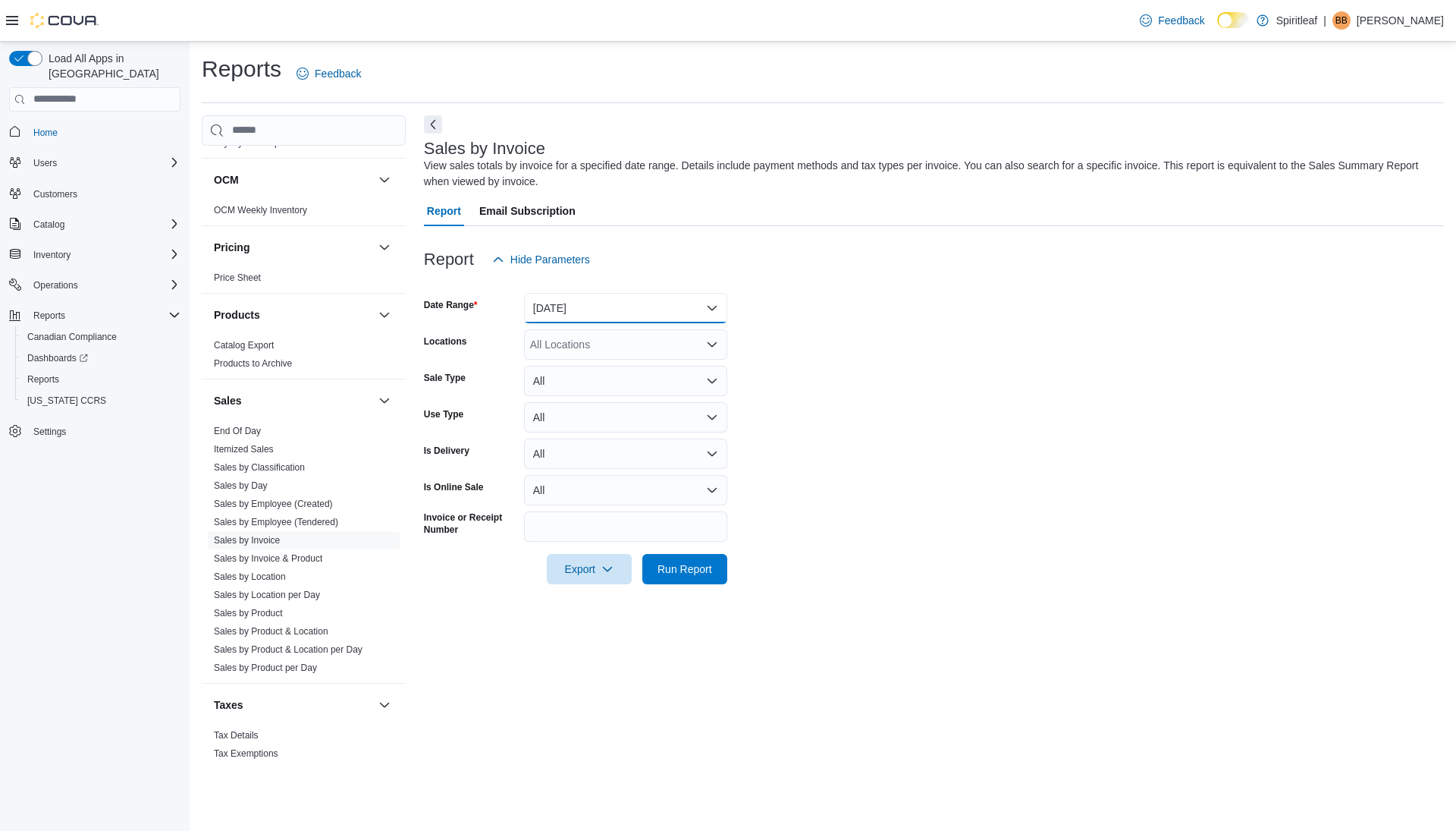
click at [581, 309] on button "[DATE]" at bounding box center [625, 308] width 203 height 30
click at [580, 364] on span "[DATE]" at bounding box center [635, 368] width 173 height 18
click at [671, 564] on span "Run Report" at bounding box center [684, 569] width 54 height 15
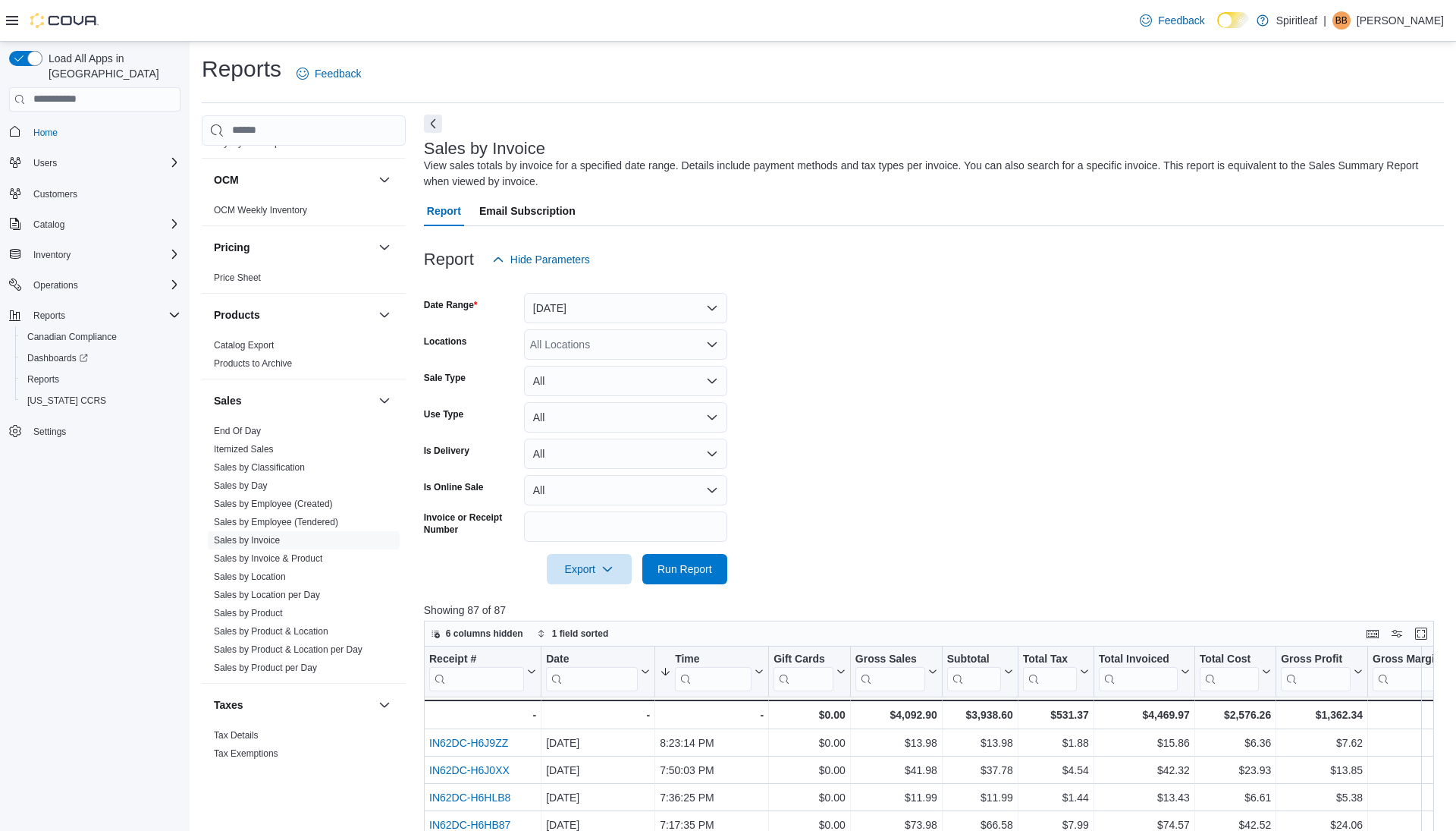
click at [434, 130] on button "Next" at bounding box center [433, 123] width 18 height 18
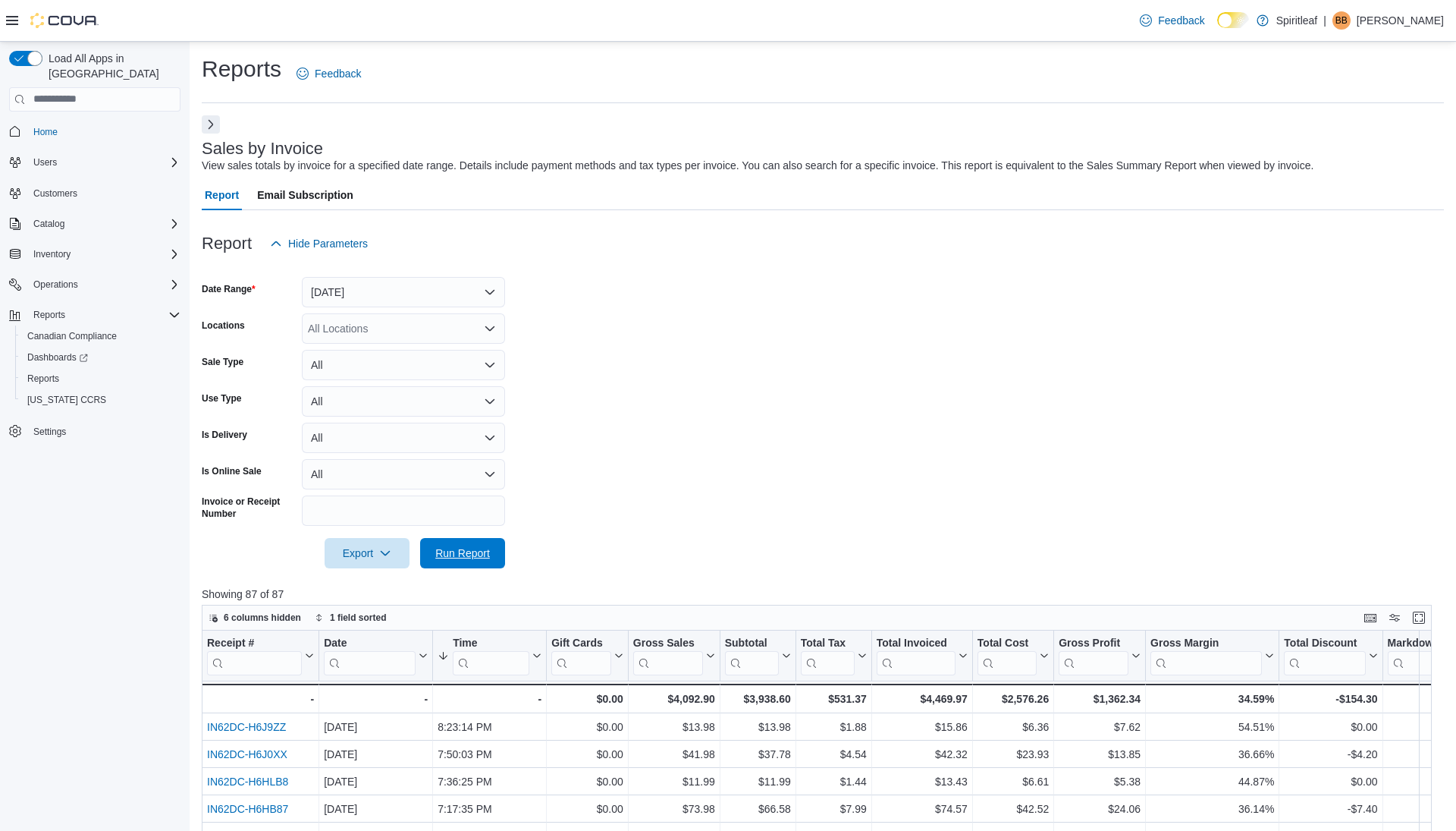
click at [477, 552] on span "Run Report" at bounding box center [463, 554] width 54 height 15
click at [457, 551] on span "Run Report" at bounding box center [463, 553] width 54 height 15
click at [461, 554] on span "Run Report" at bounding box center [463, 553] width 54 height 15
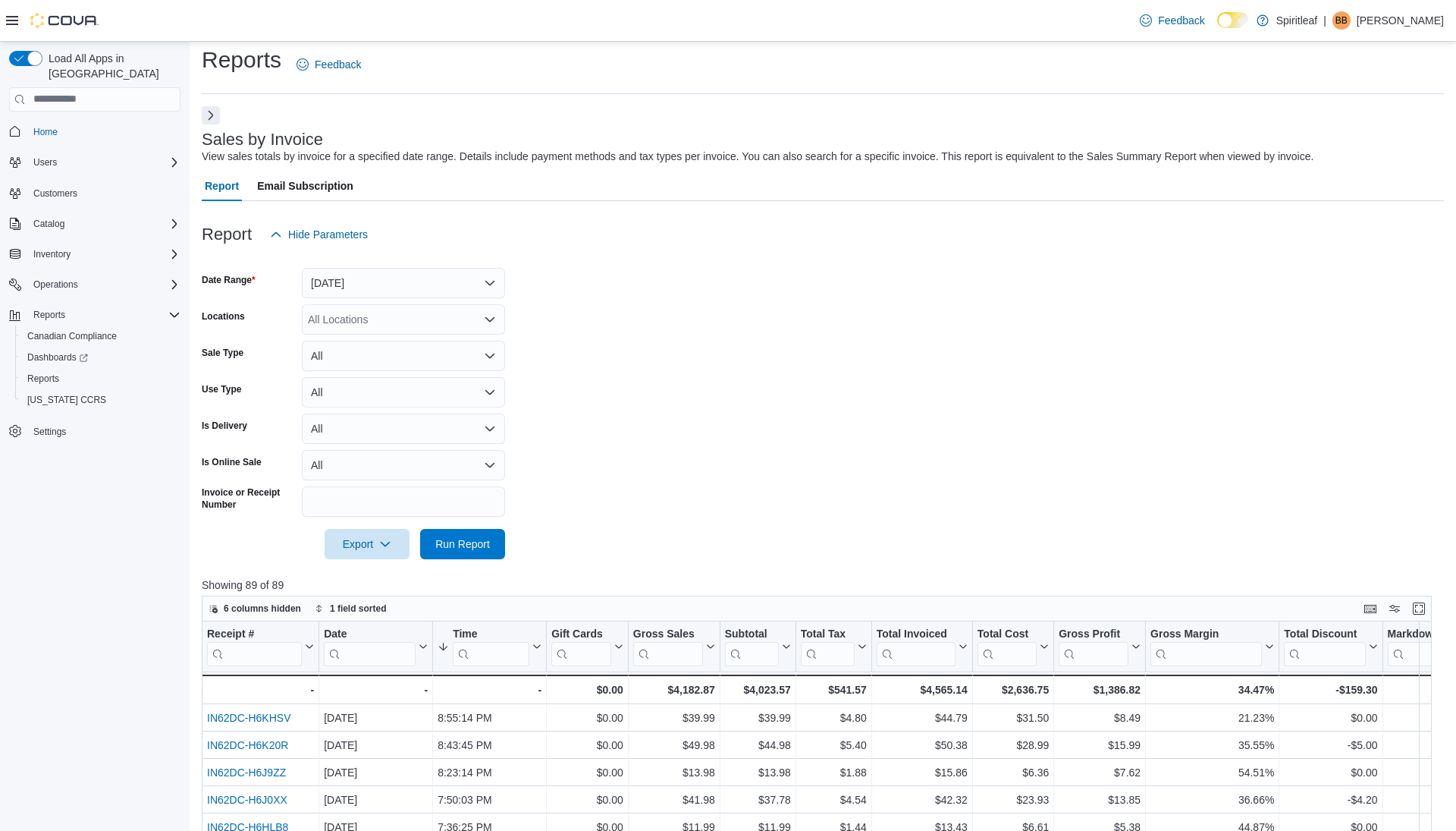
scroll to position [13, 0]
